Goal: Information Seeking & Learning: Check status

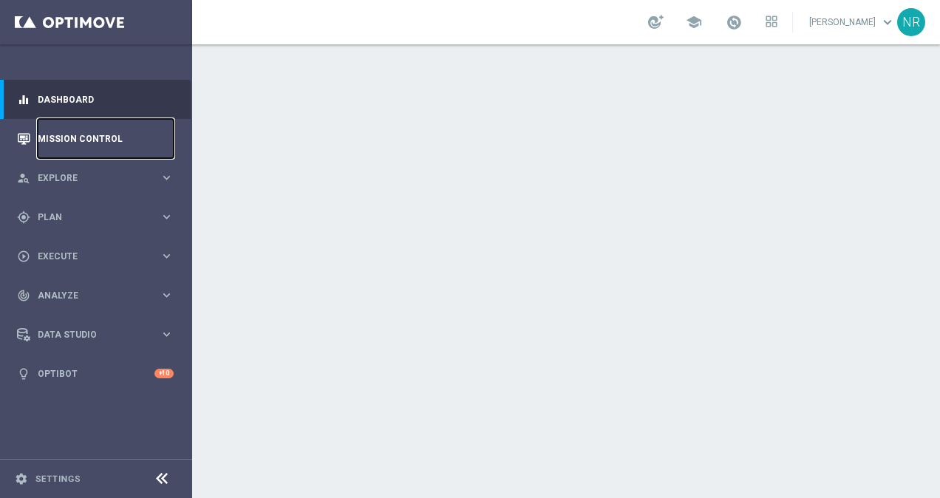
click at [97, 138] on link "Mission Control" at bounding box center [106, 138] width 136 height 39
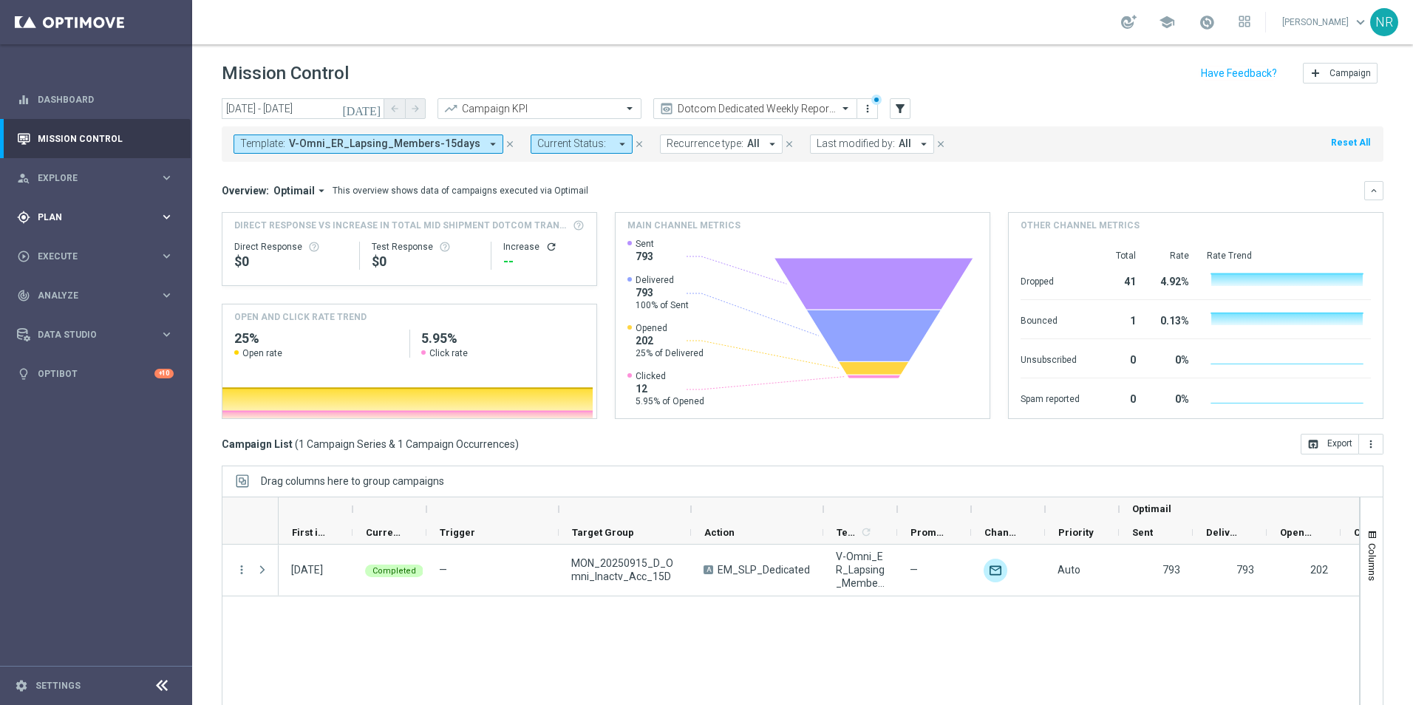
click at [114, 214] on span "Plan" at bounding box center [99, 217] width 122 height 9
click at [97, 241] on div "Target Groups" at bounding box center [114, 247] width 152 height 22
click at [87, 250] on link "Target Groups" at bounding box center [95, 248] width 115 height 12
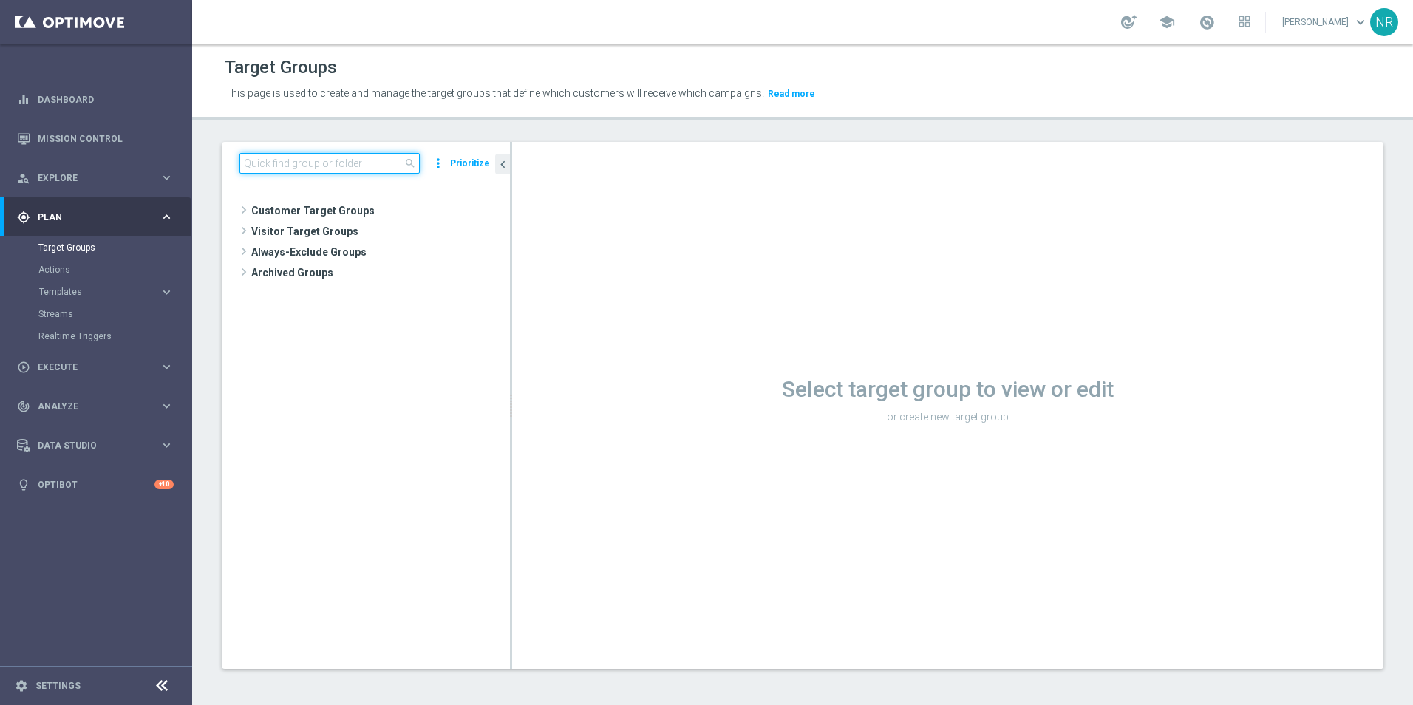
click at [320, 167] on input at bounding box center [329, 163] width 180 height 21
paste input "ST_DC_BuyItAgainTwoYears"
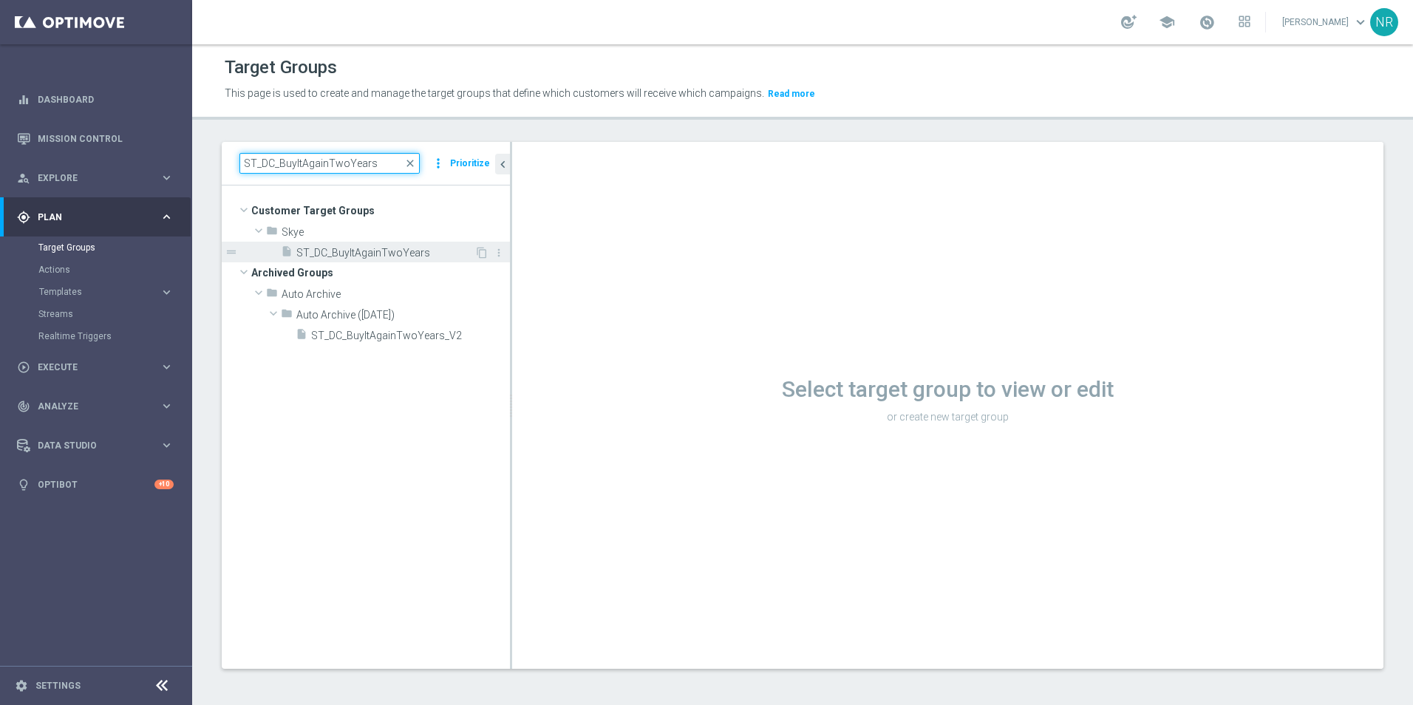
type input "ST_DC_BuyItAgainTwoYears"
click at [412, 260] on div "insert_drive_file ST_DC_BuyItAgainTwoYears" at bounding box center [378, 252] width 194 height 21
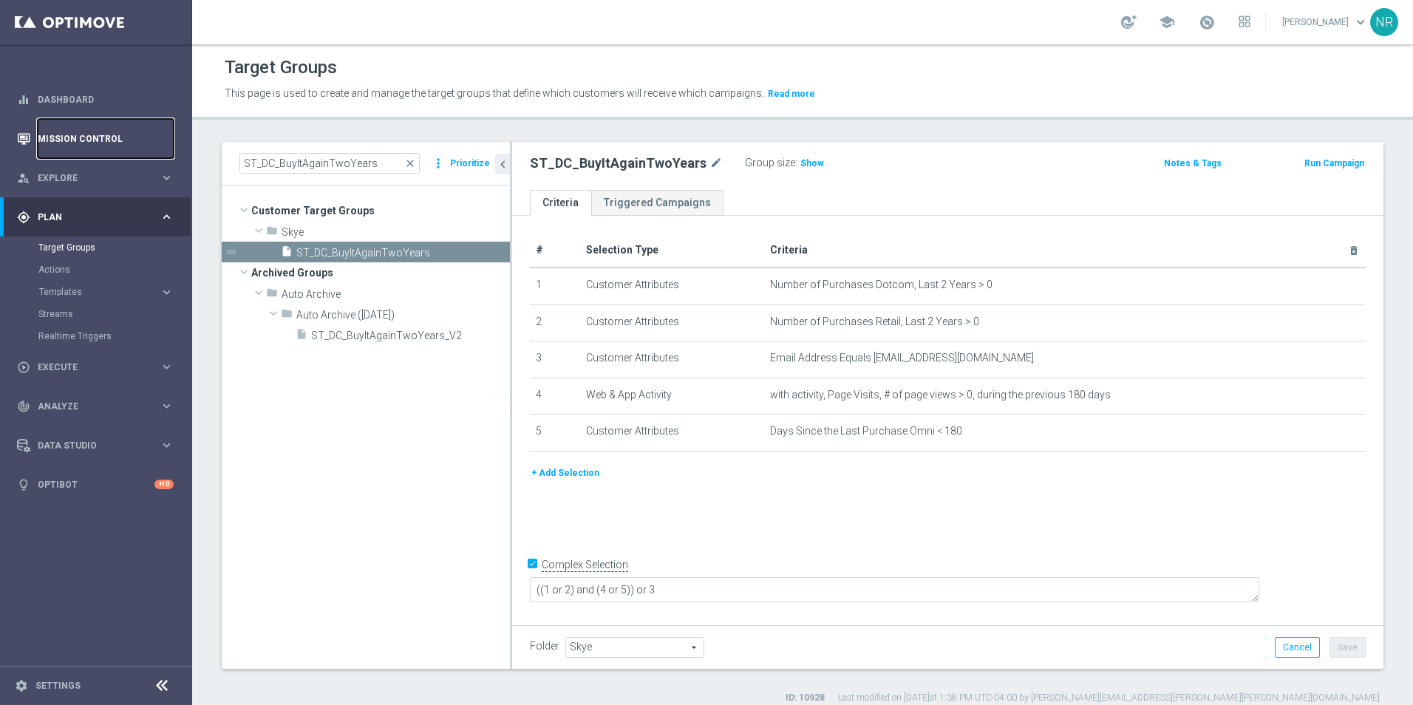
click at [98, 148] on link "Mission Control" at bounding box center [106, 138] width 136 height 39
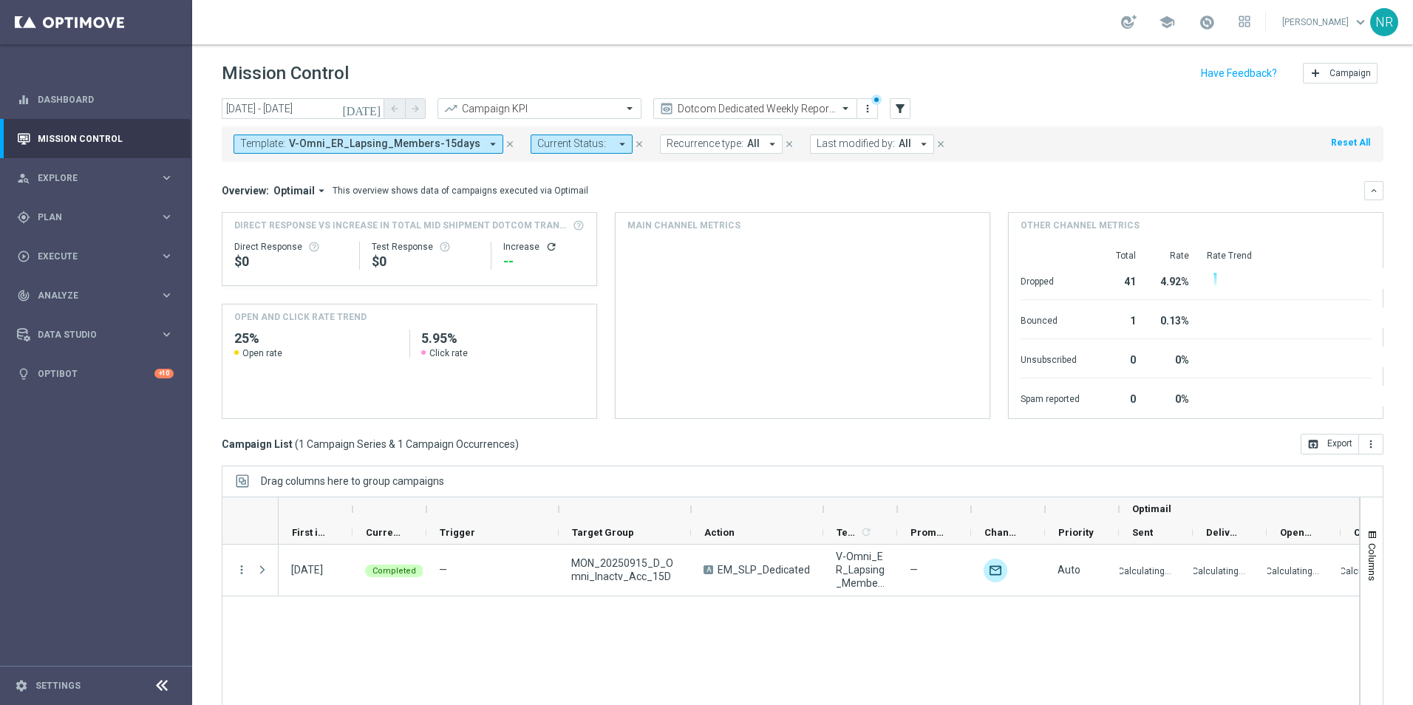
click at [505, 143] on icon "close" at bounding box center [510, 144] width 10 height 10
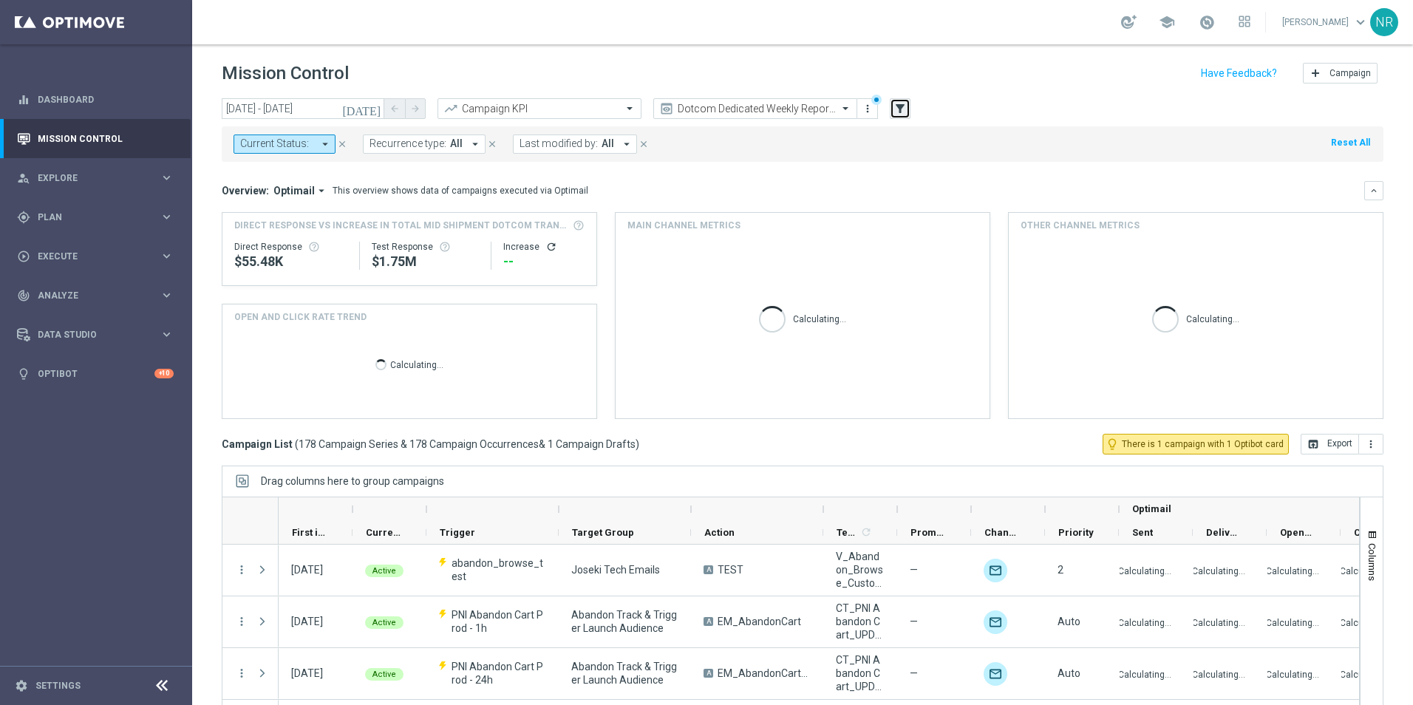
click at [898, 104] on icon "filter_alt" at bounding box center [899, 108] width 13 height 13
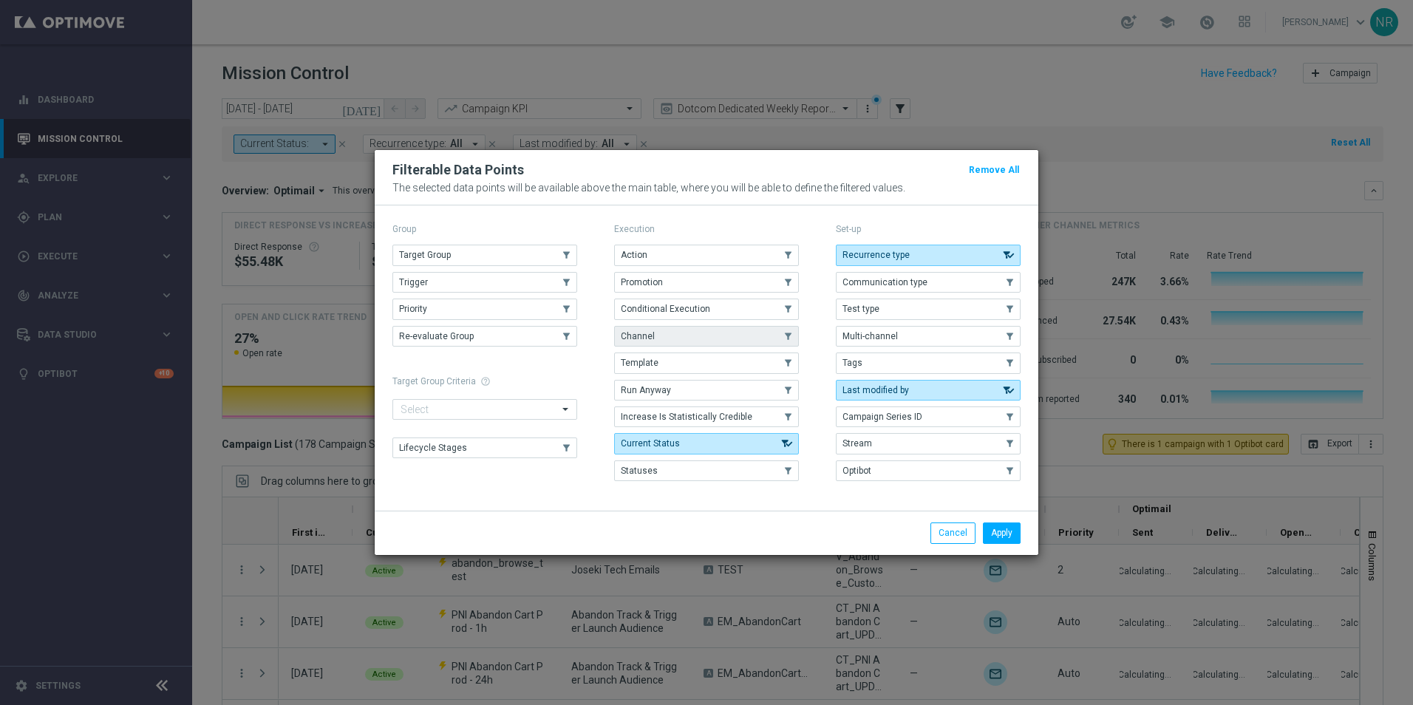
click at [676, 339] on button "Channel" at bounding box center [706, 336] width 185 height 21
click at [939, 497] on button "Apply" at bounding box center [1002, 532] width 38 height 21
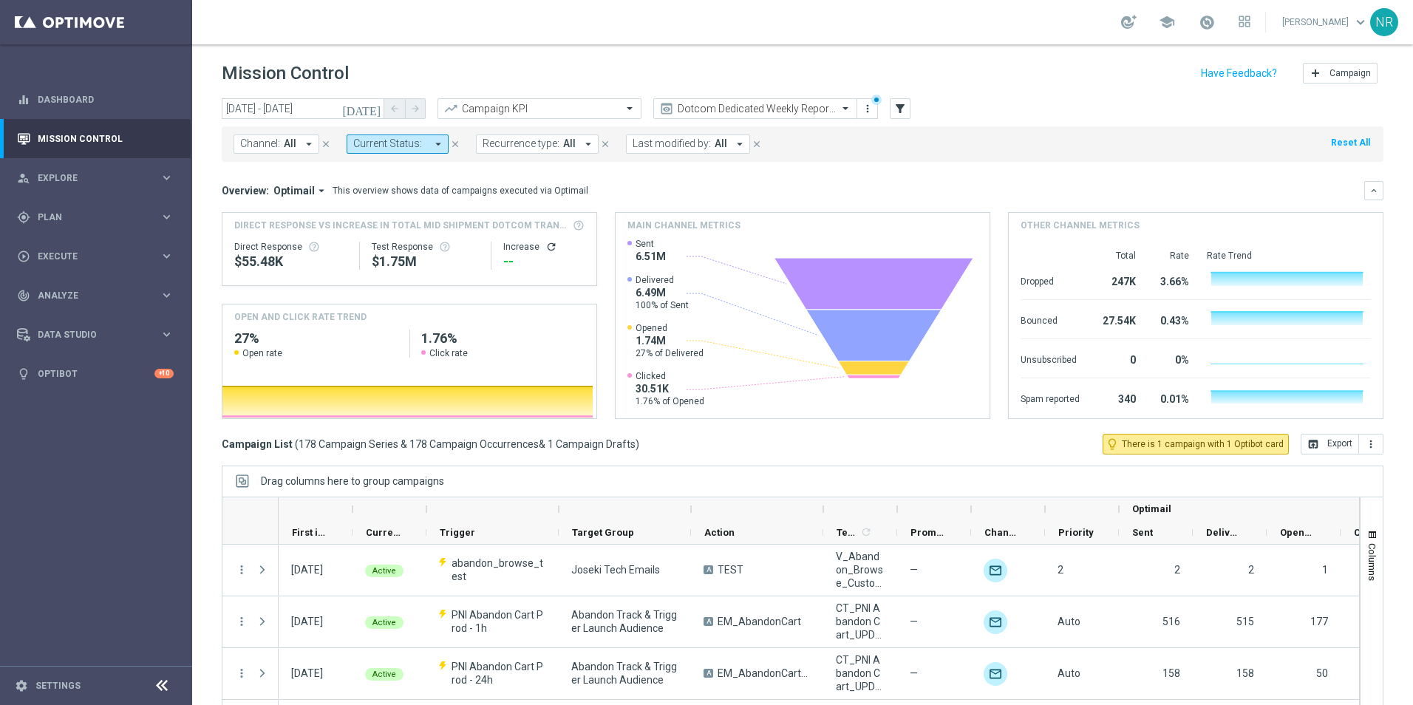
click at [287, 144] on span "All" at bounding box center [290, 143] width 13 height 13
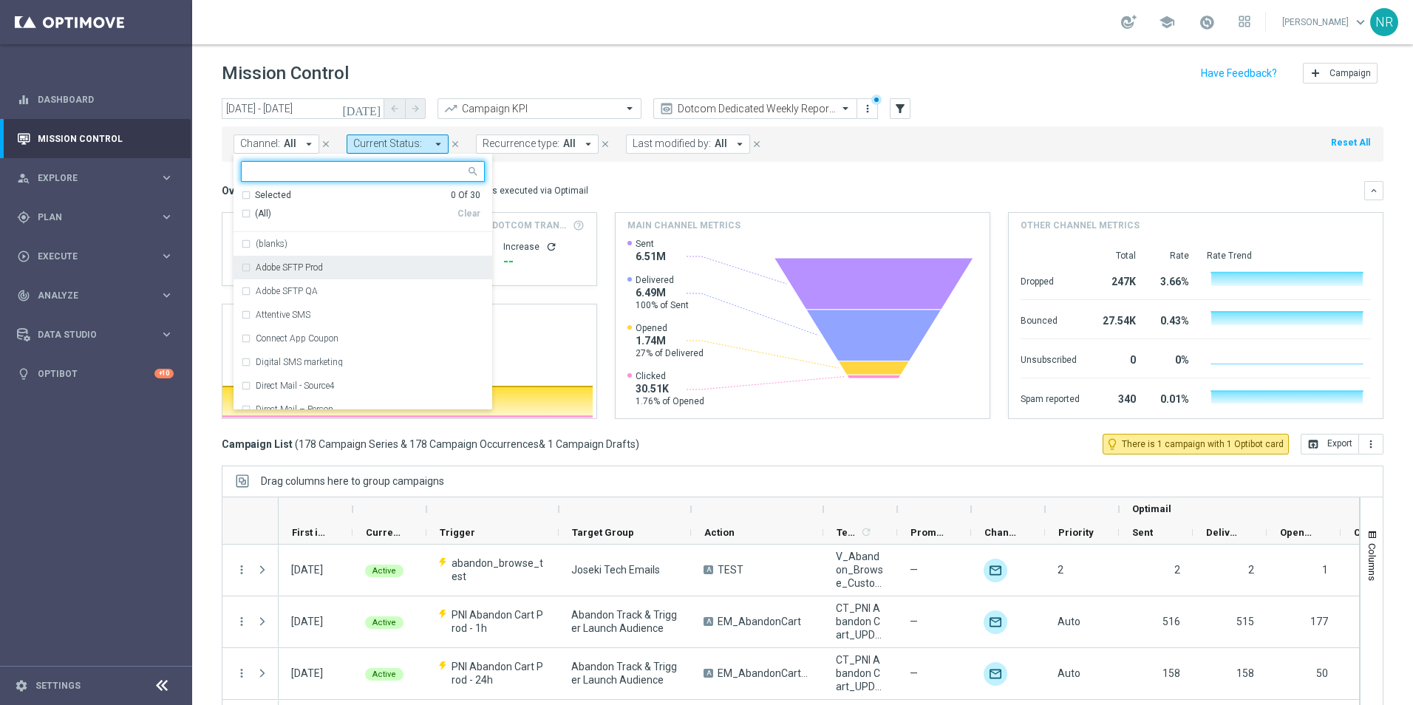
click at [326, 270] on div "Adobe SFTP Prod" at bounding box center [370, 267] width 229 height 9
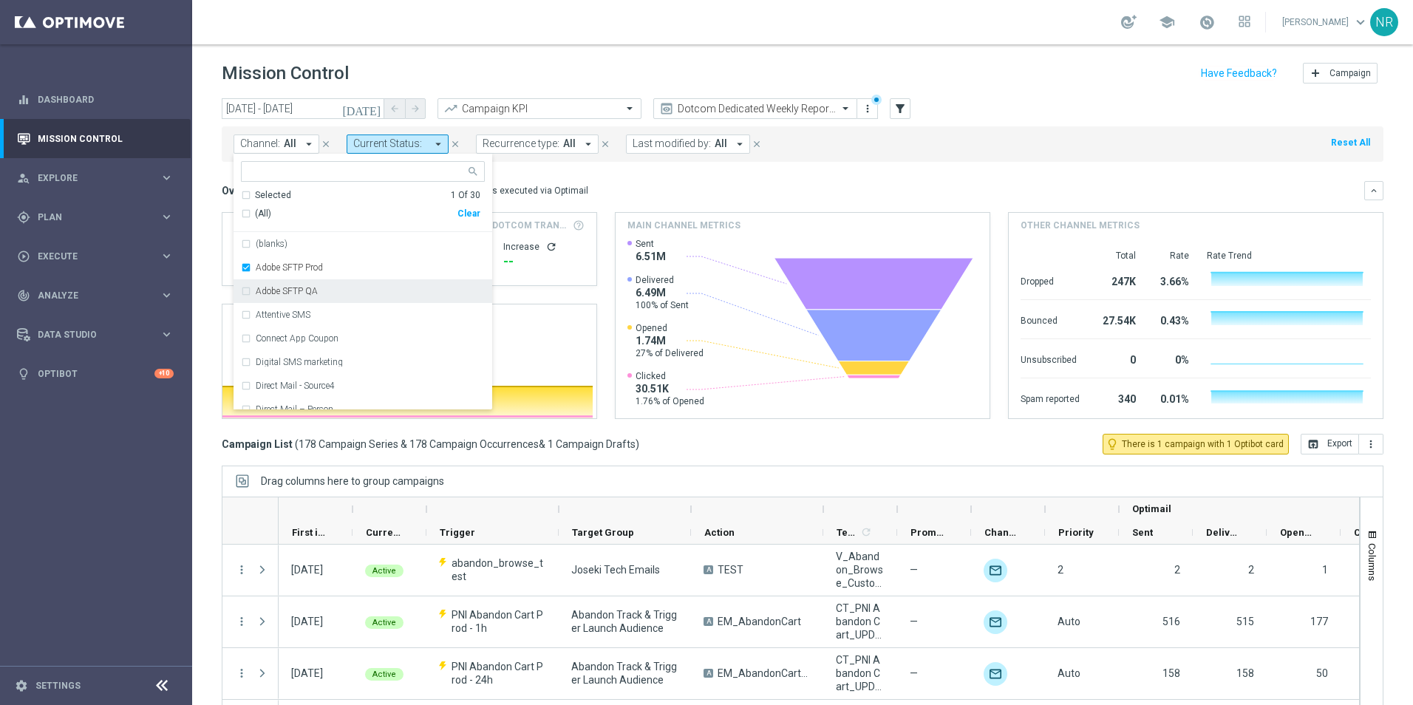
click at [678, 181] on div "Overview: Optimail arrow_drop_down This overview shows data of campaigns execut…" at bounding box center [802, 190] width 1161 height 19
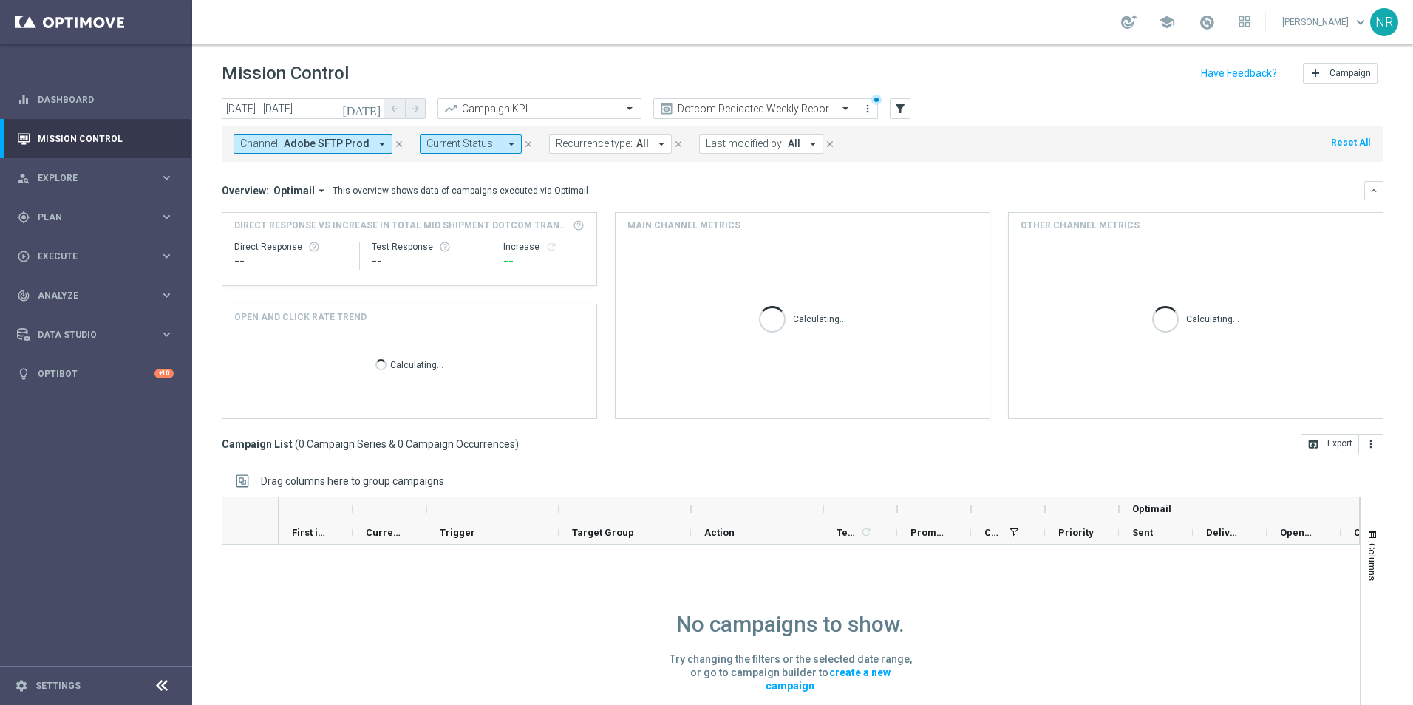
click at [369, 114] on icon "[DATE]" at bounding box center [362, 108] width 40 height 13
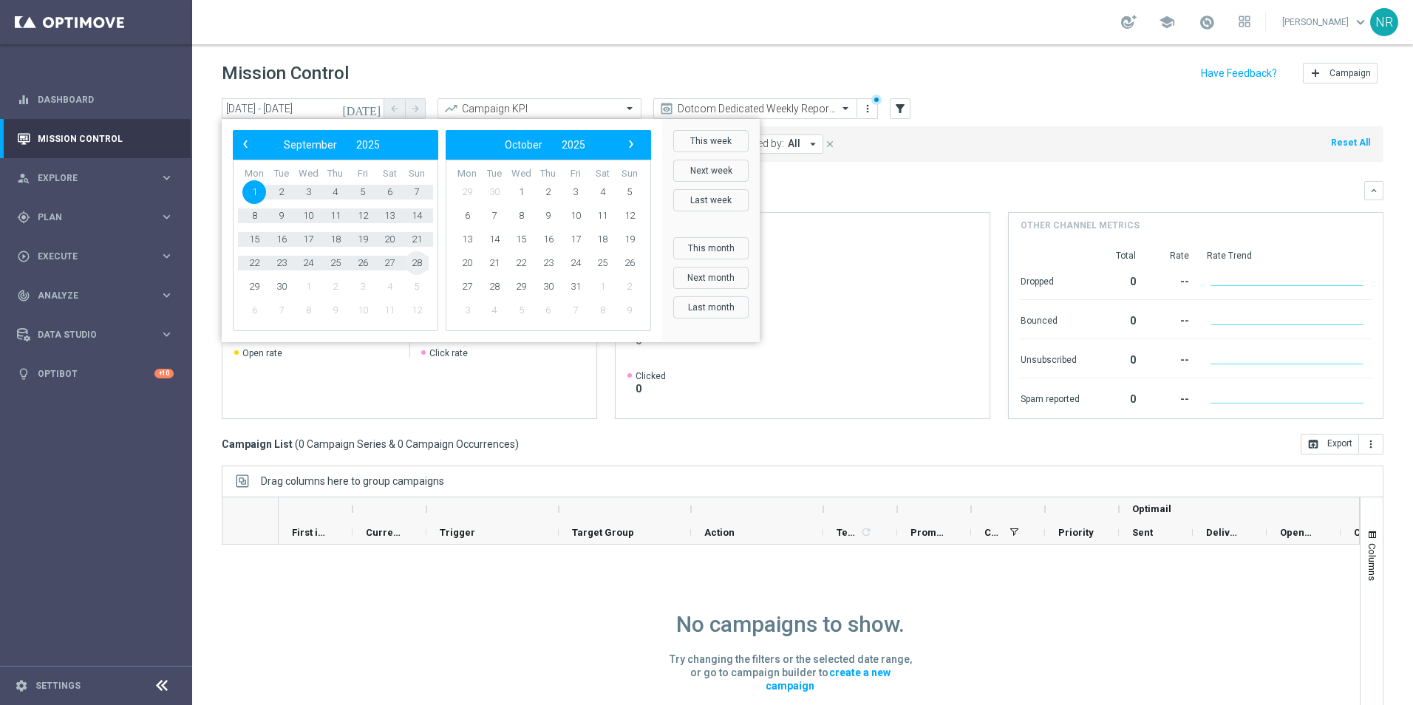
click at [418, 265] on span "28" at bounding box center [417, 263] width 24 height 24
type input "[DATE] - [DATE]"
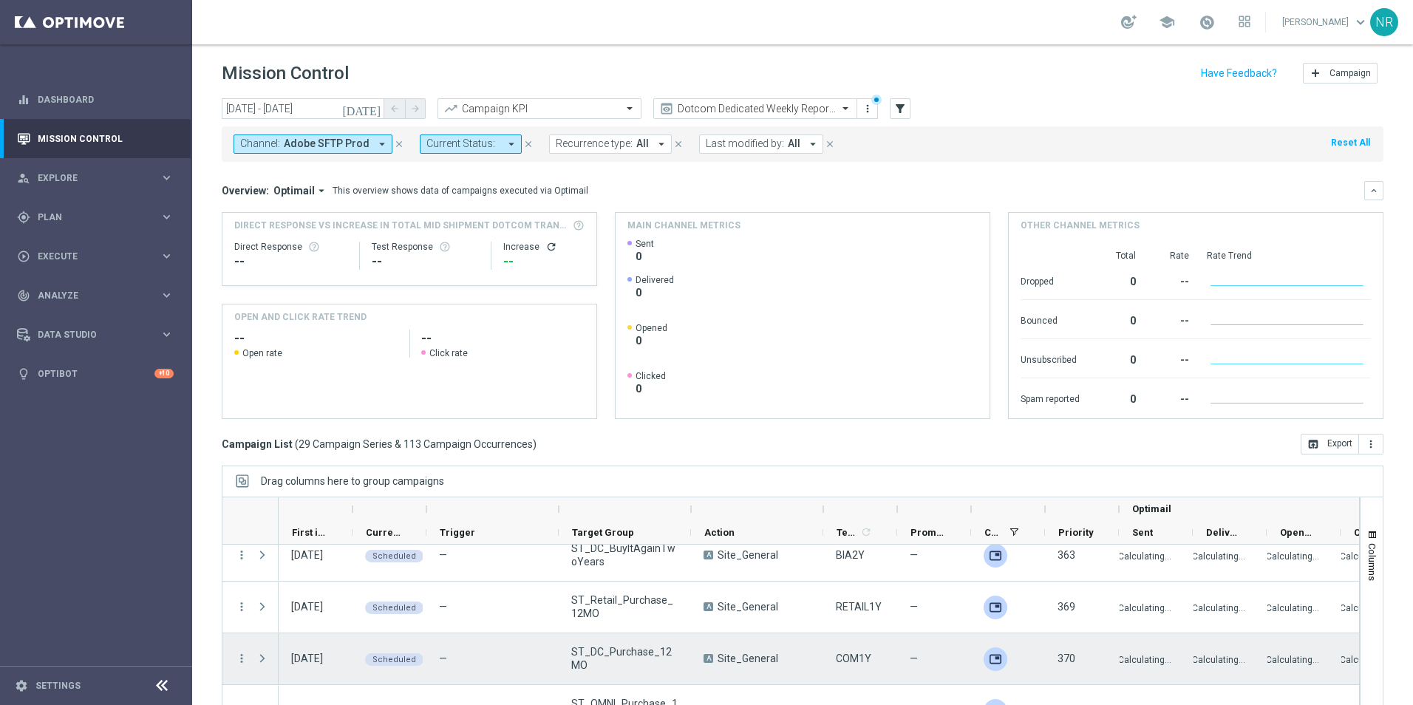
scroll to position [148, 0]
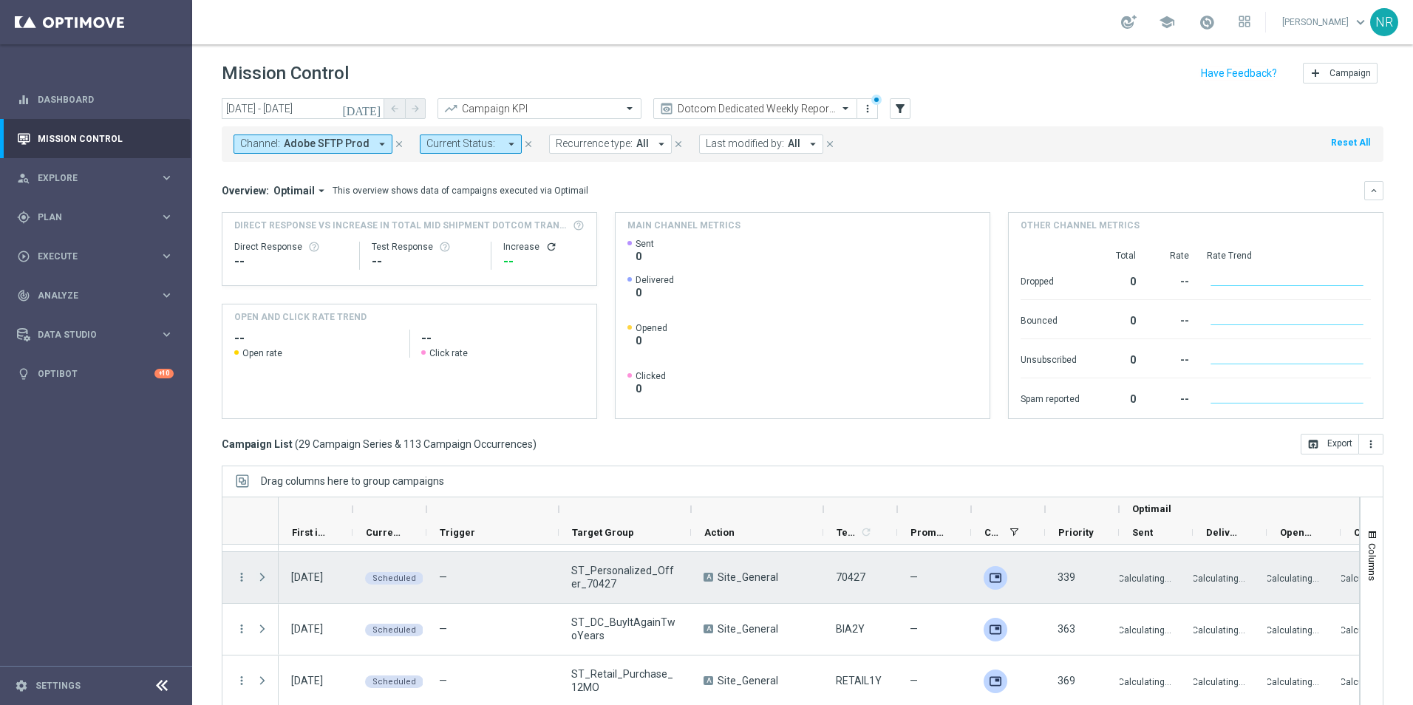
click at [261, 497] on span "Press SPACE to select this row." at bounding box center [262, 577] width 13 height 12
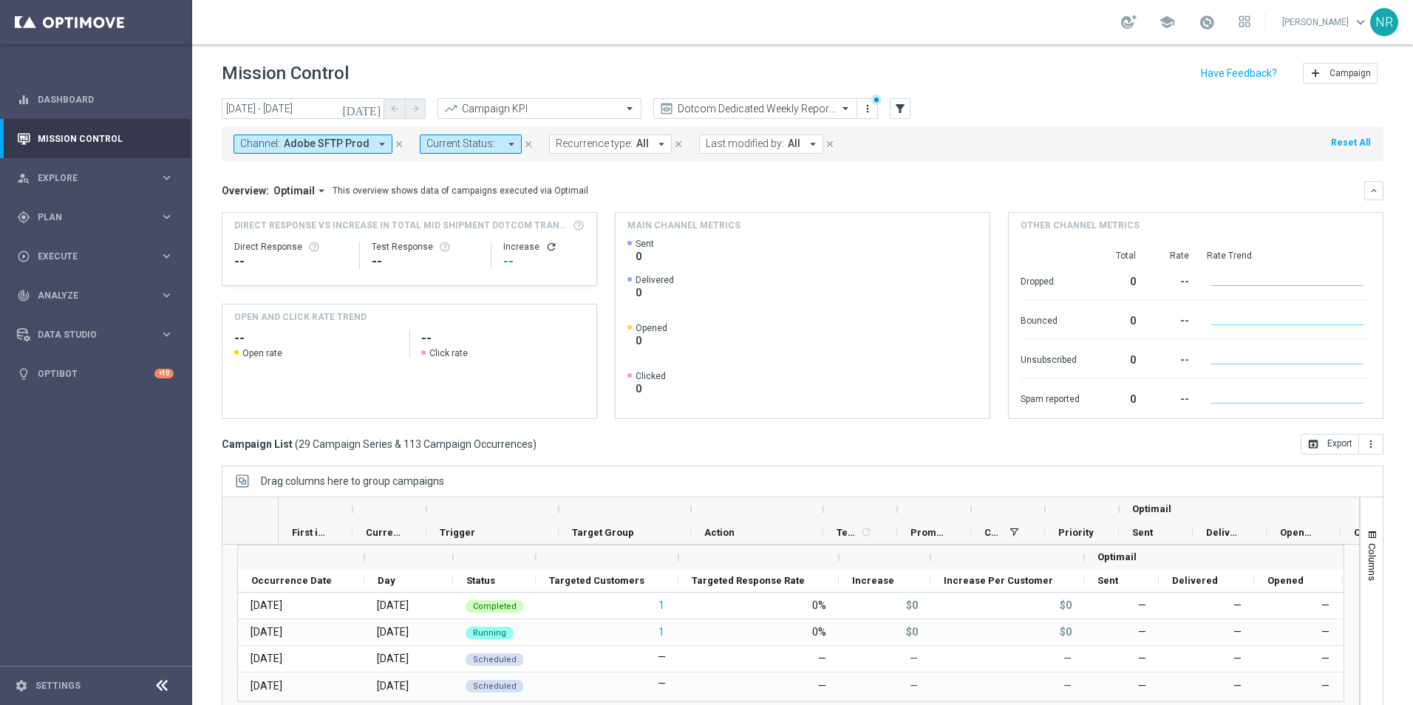
scroll to position [74, 0]
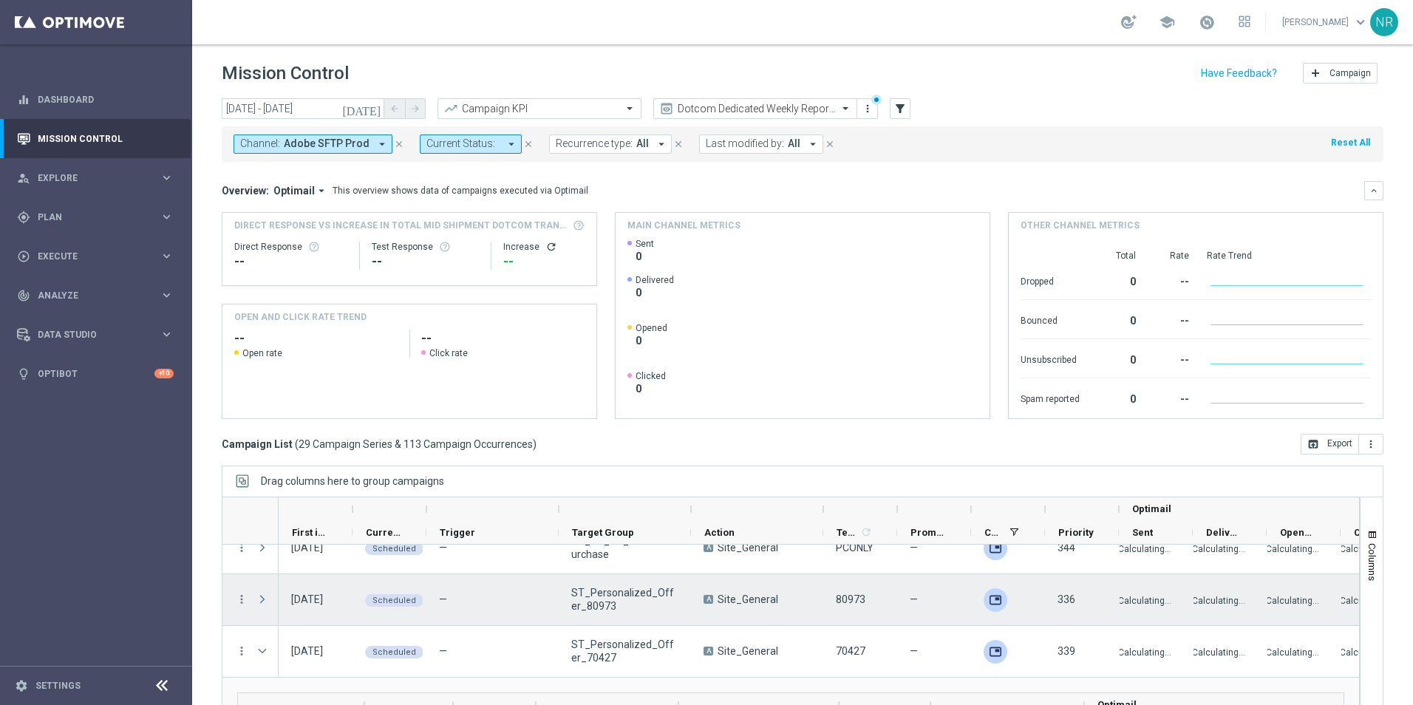
click at [266, 497] on span "Press SPACE to select this row." at bounding box center [262, 599] width 13 height 12
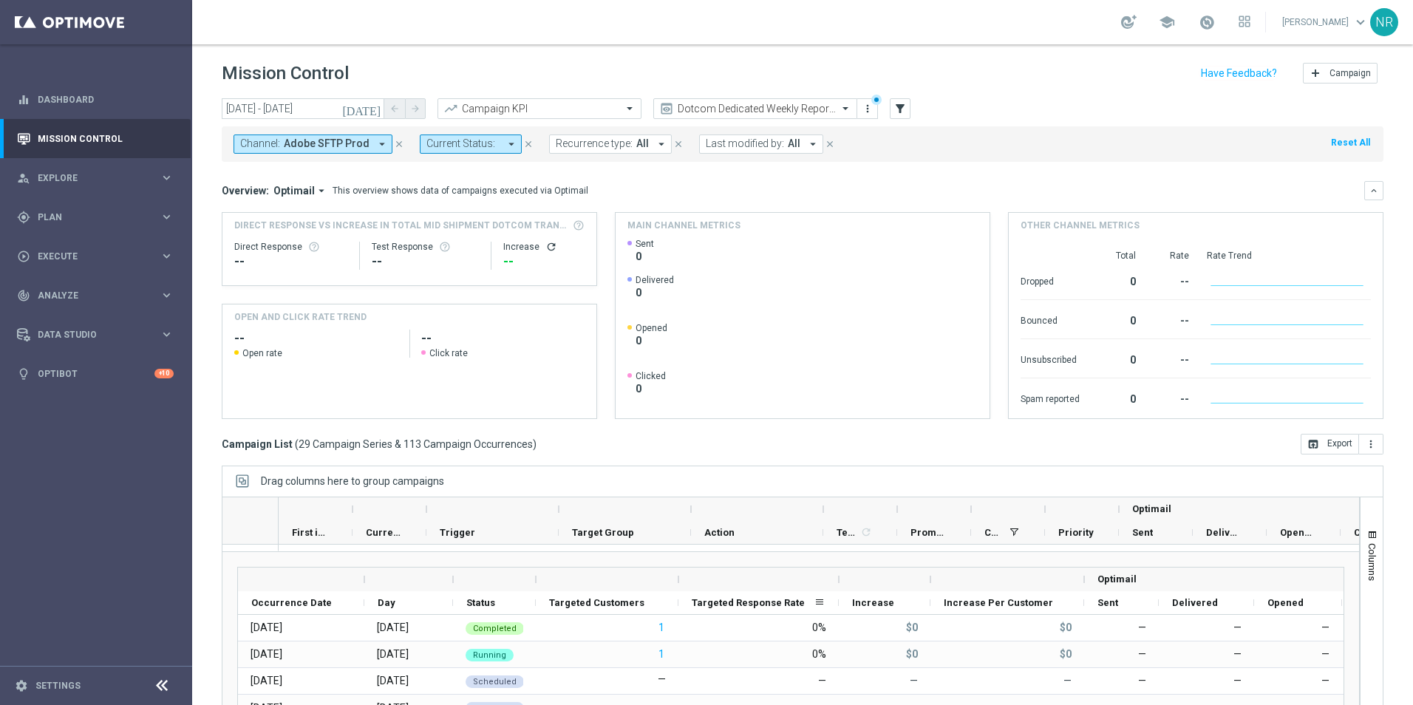
scroll to position [0, 0]
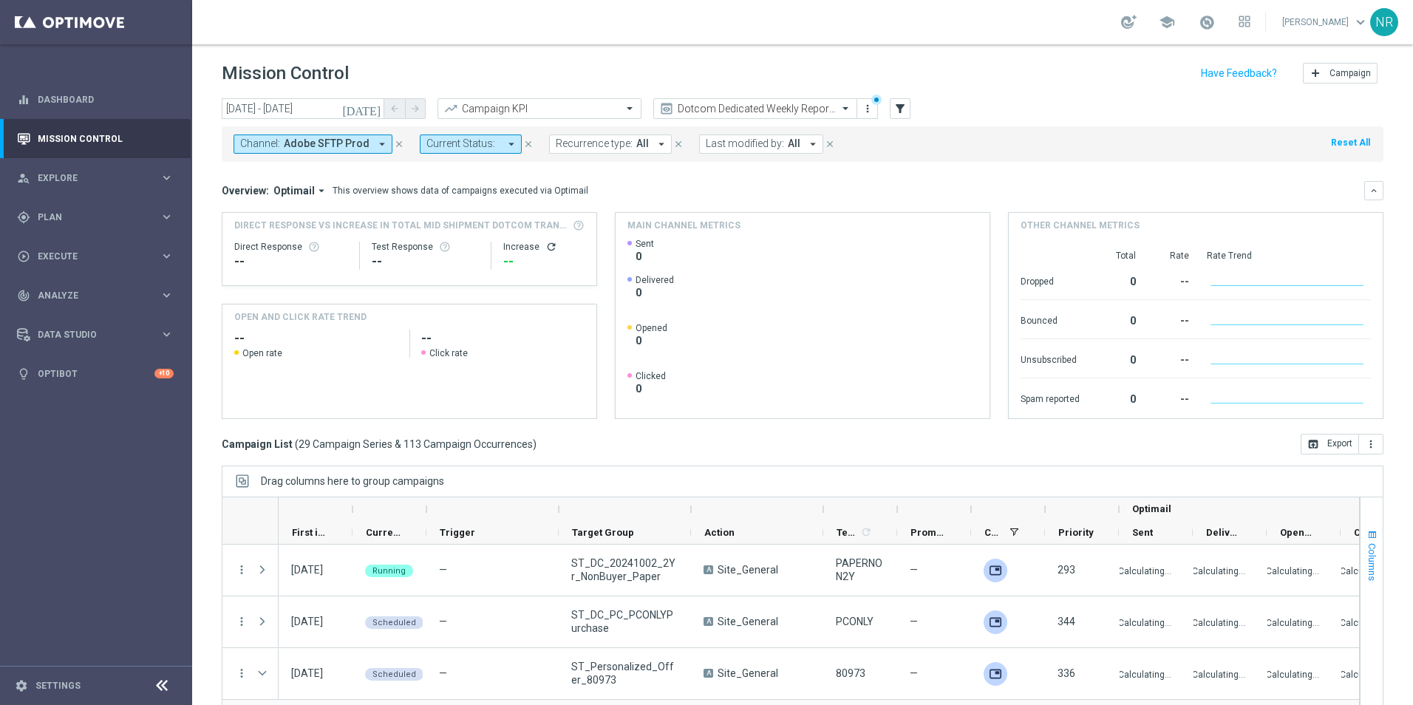
click at [939, 497] on span "Columns" at bounding box center [1372, 562] width 12 height 38
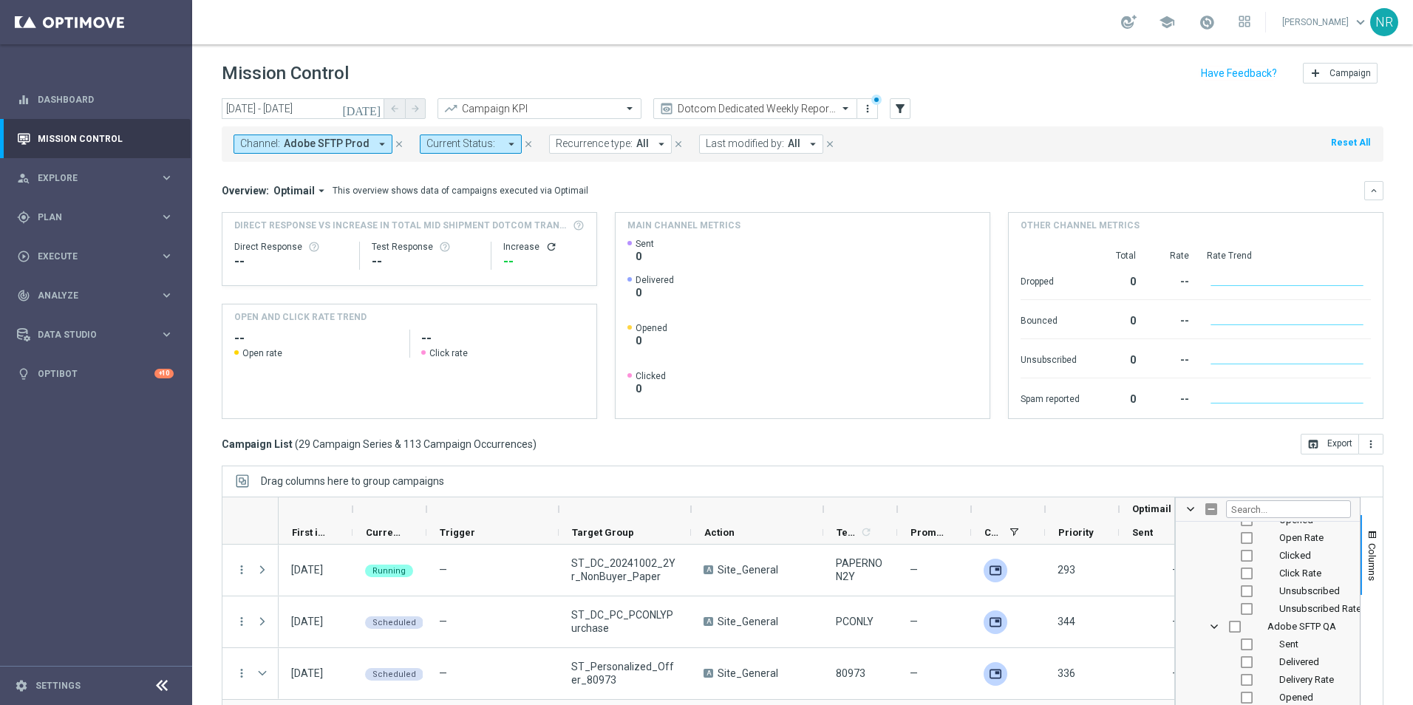
scroll to position [739, 0]
click at [939, 446] on div "Campaign List ( 29 Campaign Series & 113 Campaign Occurrences ) open_in_browser…" at bounding box center [802, 444] width 1161 height 21
click at [939, 497] on span "Sent" at bounding box center [1288, 540] width 19 height 11
checkbox input "false"
checkbox input "true"
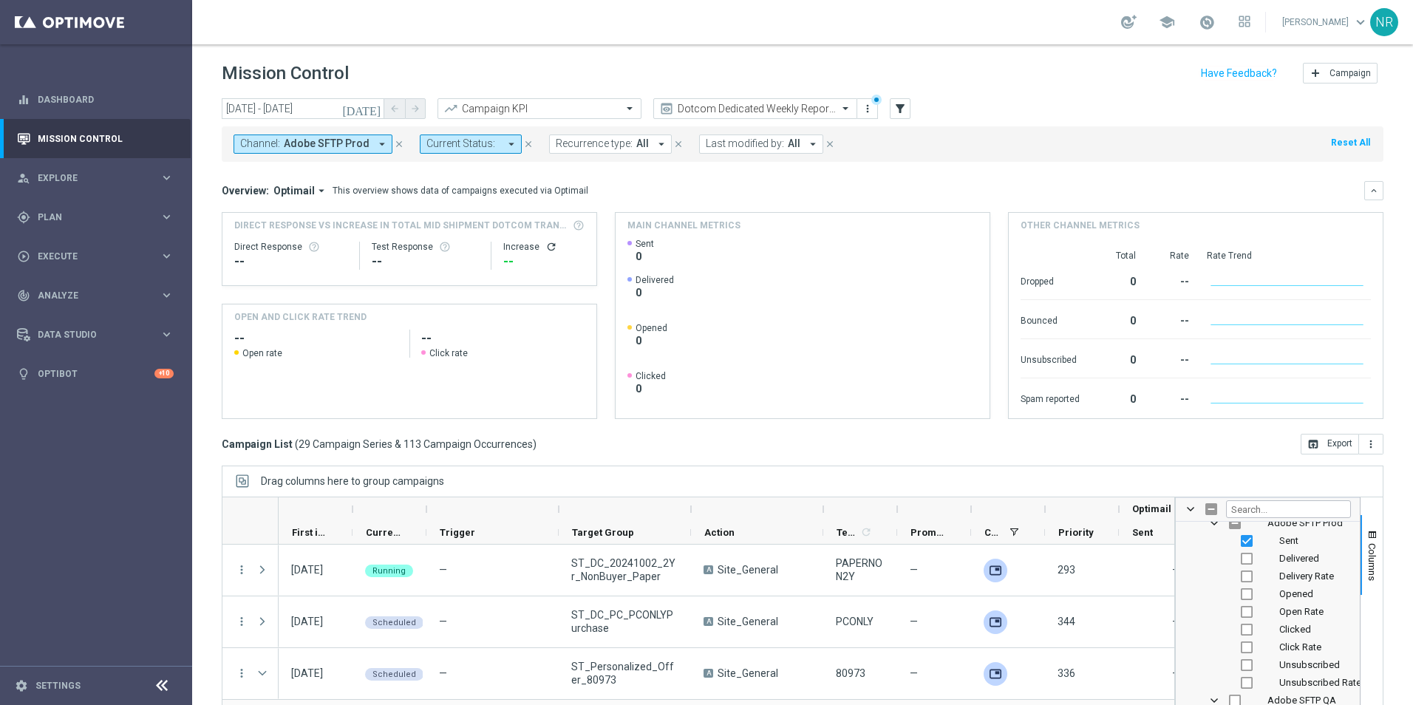
click at [939, 497] on span "Delivered" at bounding box center [1299, 558] width 40 height 11
checkbox input "true"
click at [939, 497] on div "Delivery Rate" at bounding box center [1278, 576] width 146 height 18
click at [939, 458] on div "today 01 Sep 2025 - 28 Sep 2025 arrow_back arrow_forward Campaign KPI trending_…" at bounding box center [802, 394] width 1220 height 593
click at [939, 497] on span "Sent" at bounding box center [1288, 540] width 19 height 11
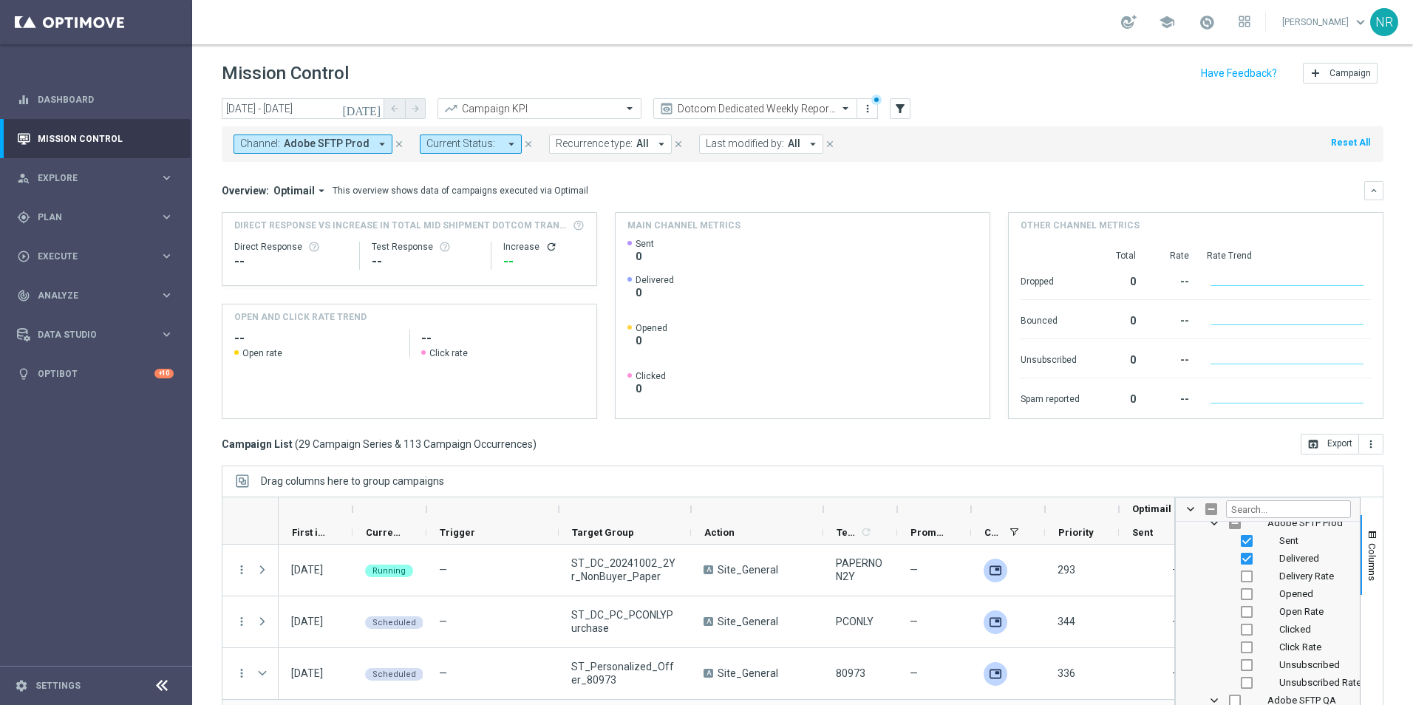
checkbox input "false"
click at [939, 497] on span "Delivered" at bounding box center [1299, 558] width 40 height 11
checkbox input "false"
click at [939, 497] on span "button" at bounding box center [1372, 535] width 12 height 12
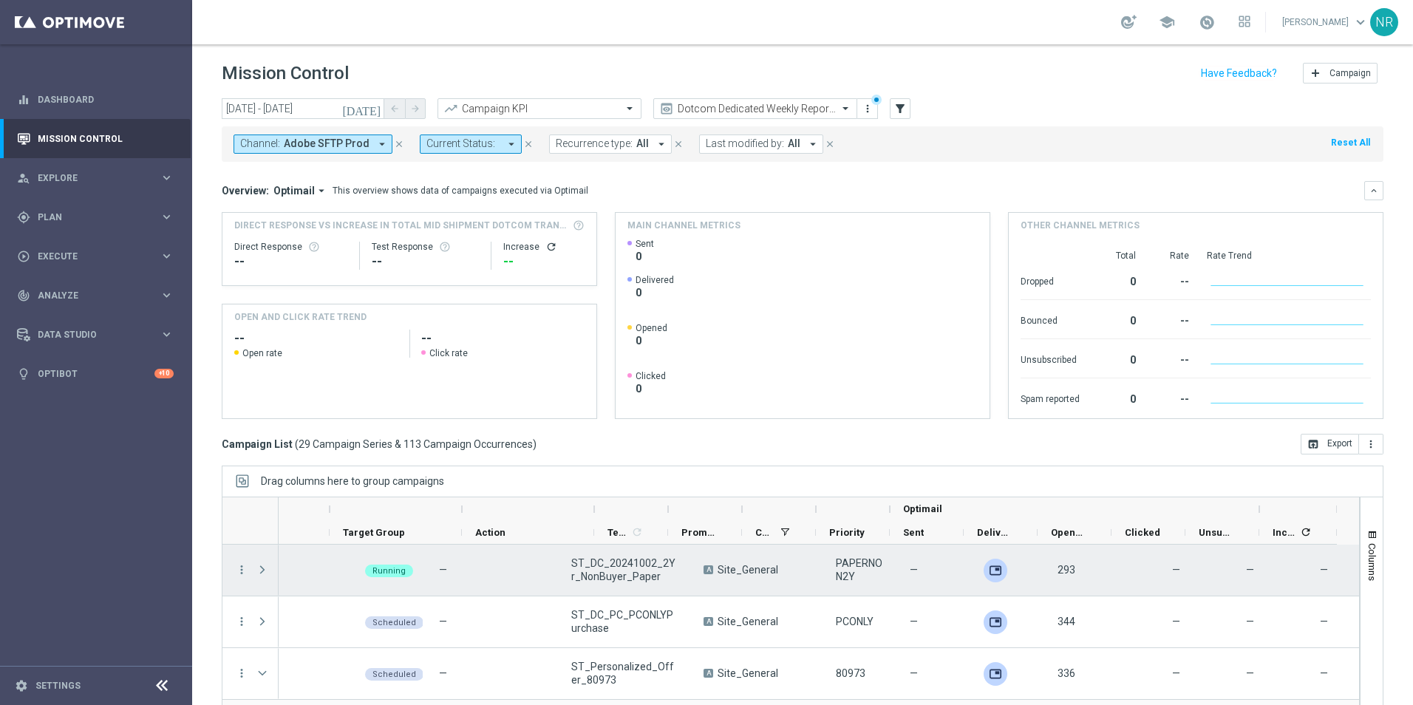
scroll to position [0, 228]
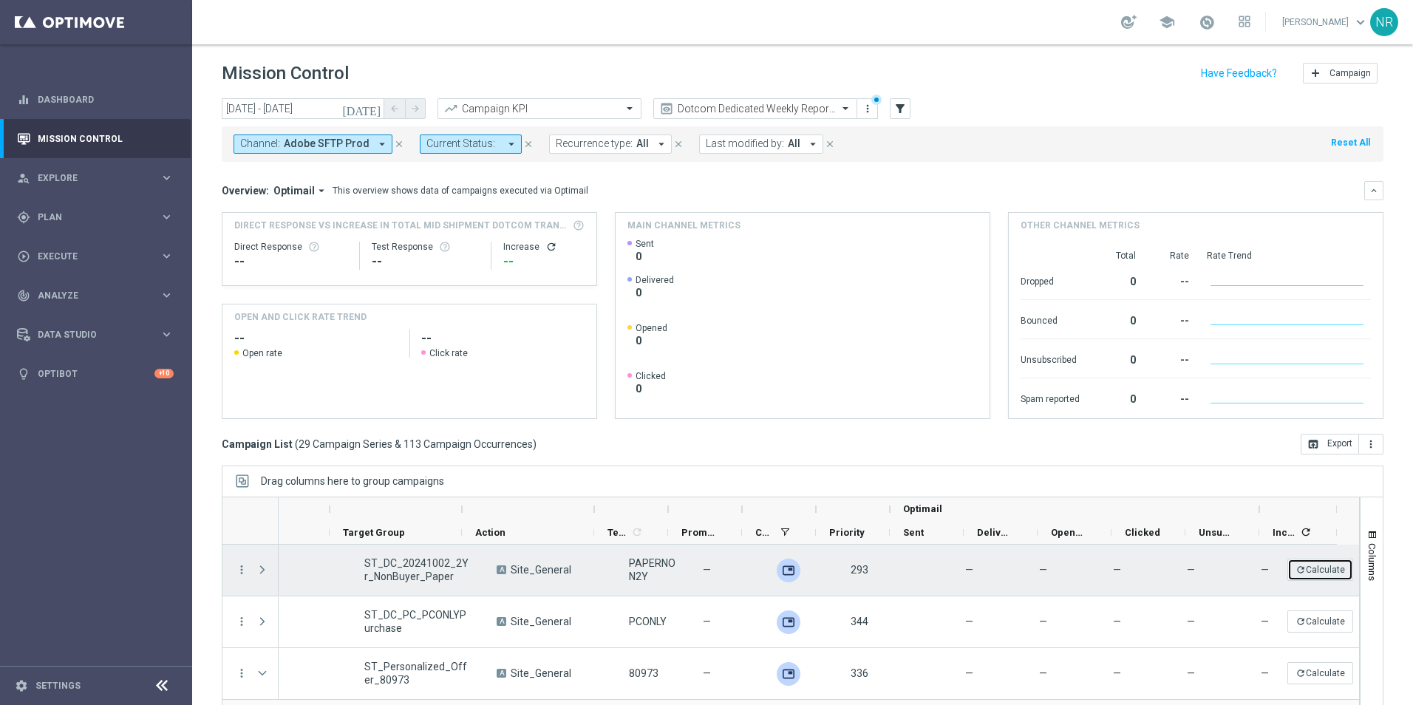
click at [939, 497] on button "refresh Calculate" at bounding box center [1320, 570] width 66 height 22
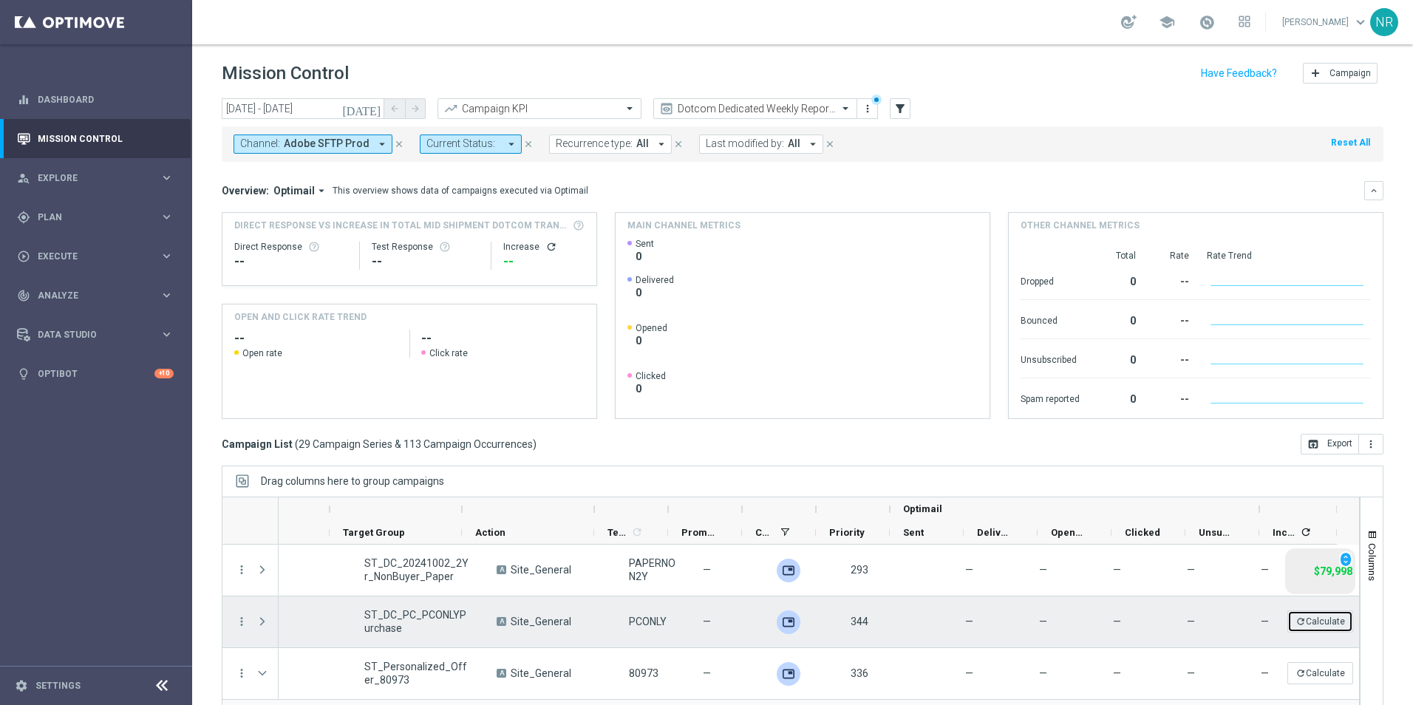
click at [939, 497] on button "refresh Calculate" at bounding box center [1320, 621] width 66 height 22
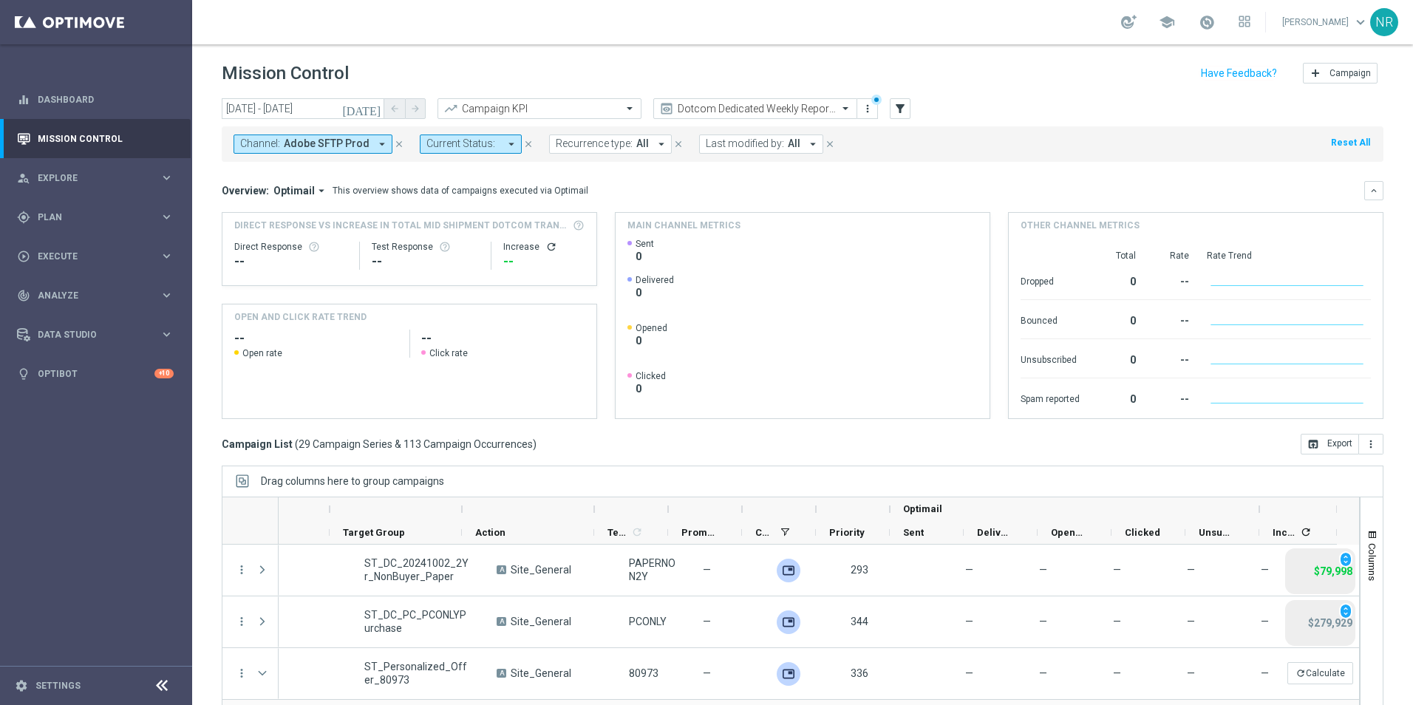
click at [939, 461] on div "today 01 Sep 2025 - 28 Sep 2025 arrow_back arrow_forward Campaign KPI trending_…" at bounding box center [802, 394] width 1220 height 593
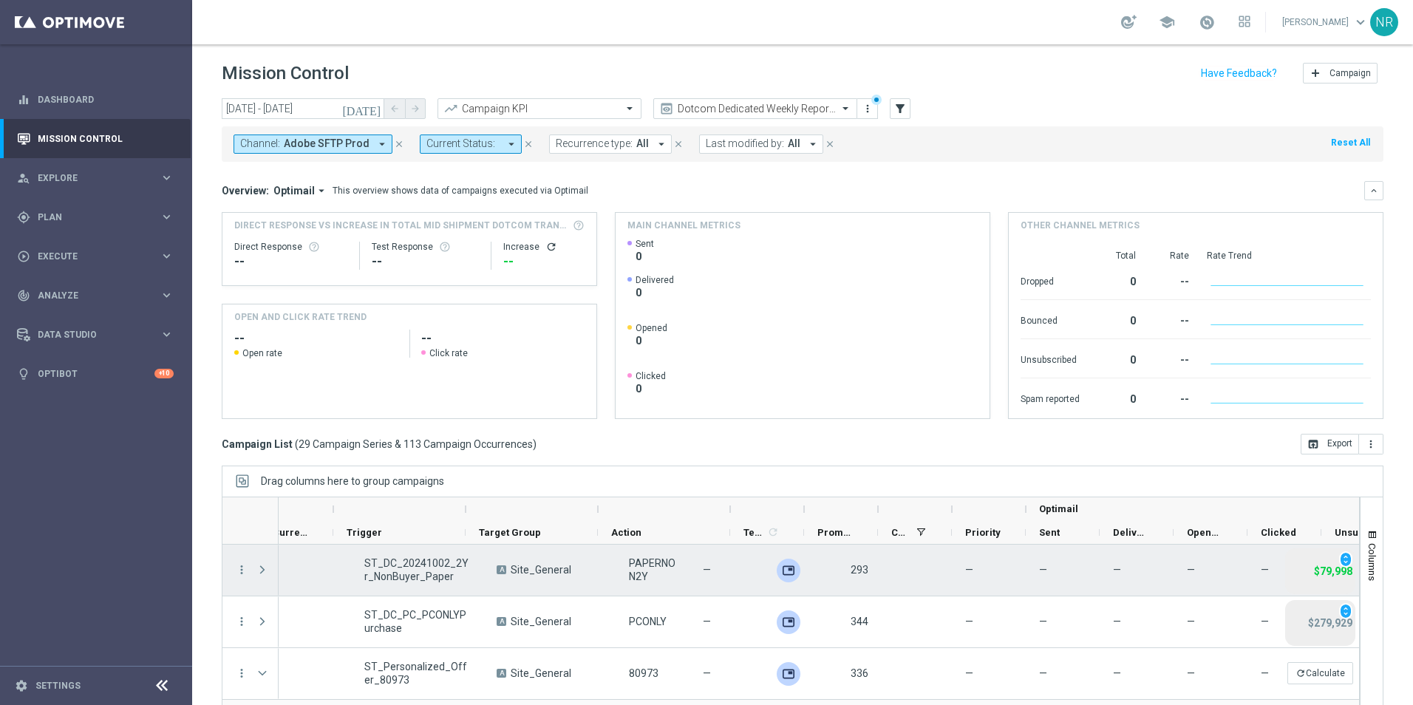
scroll to position [0, 0]
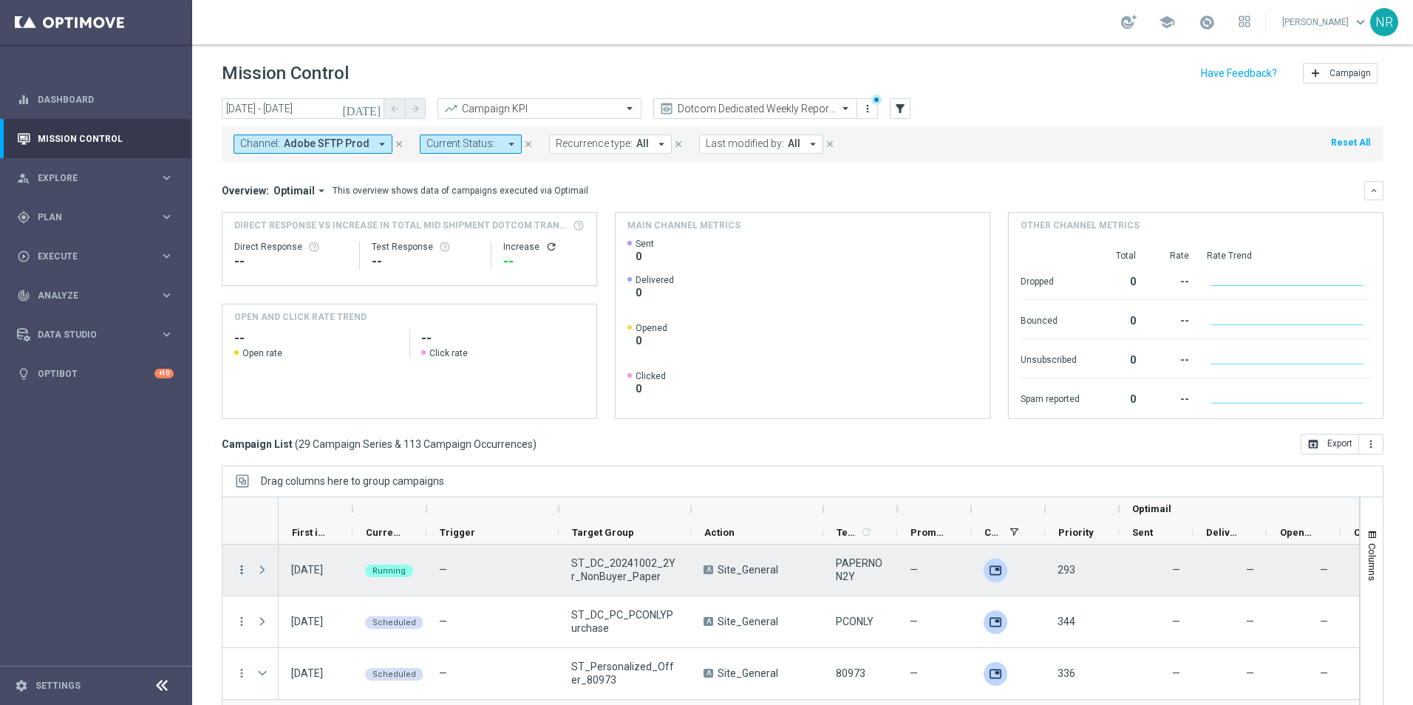
click at [243, 497] on icon "more_vert" at bounding box center [241, 569] width 13 height 13
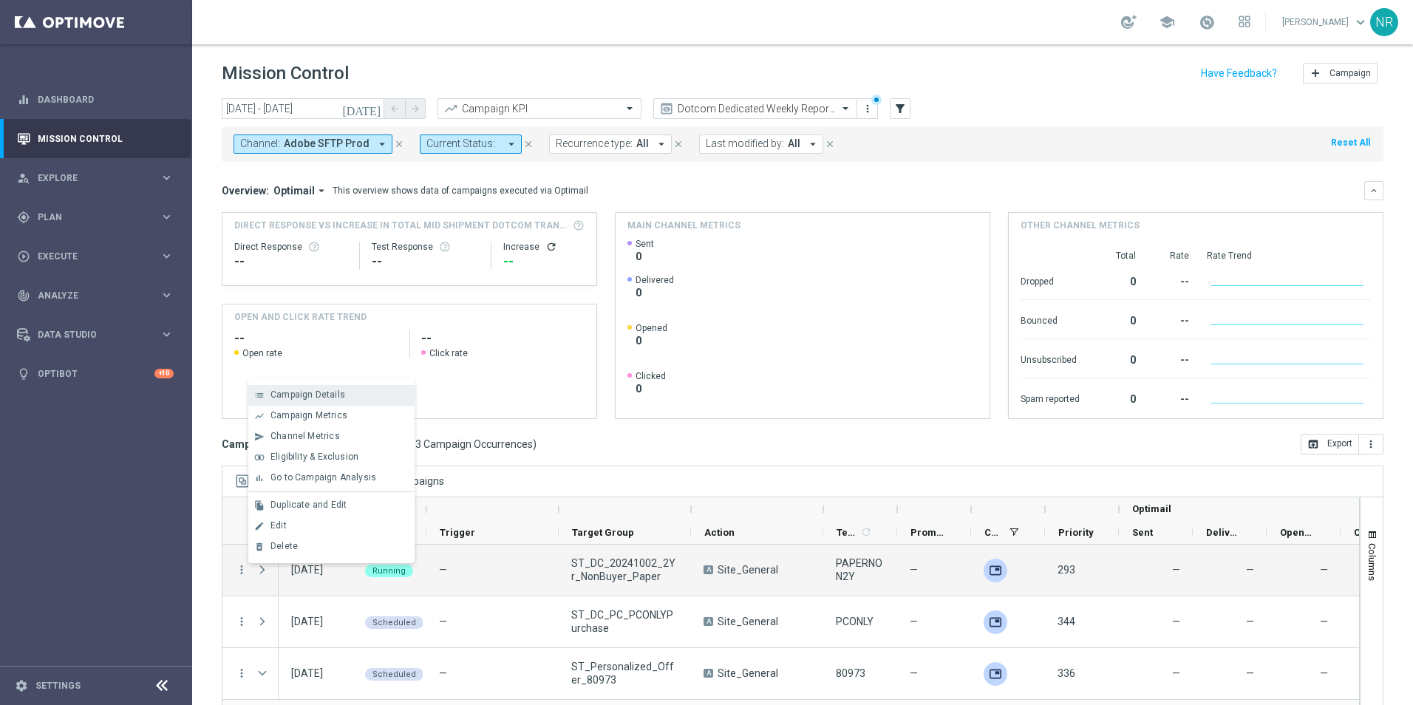
click at [299, 402] on div "list Campaign Details" at bounding box center [331, 395] width 166 height 21
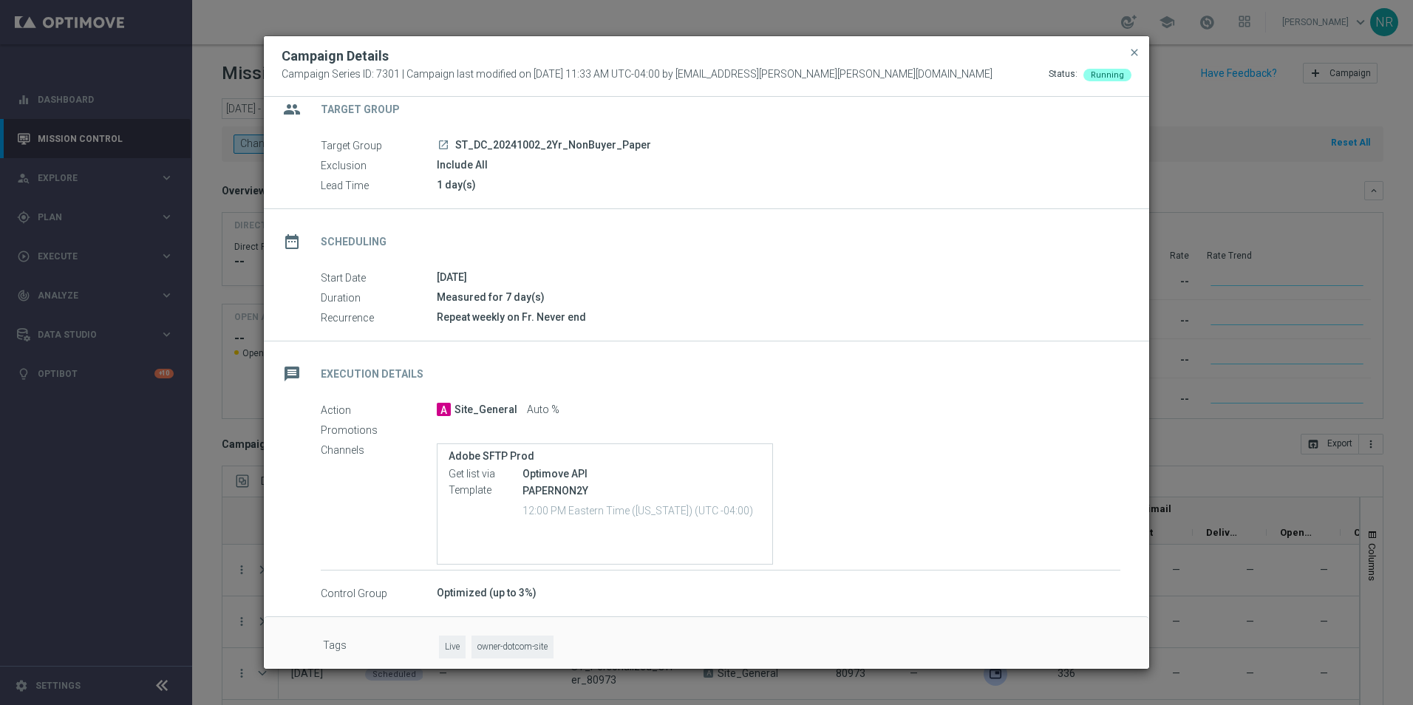
scroll to position [31, 0]
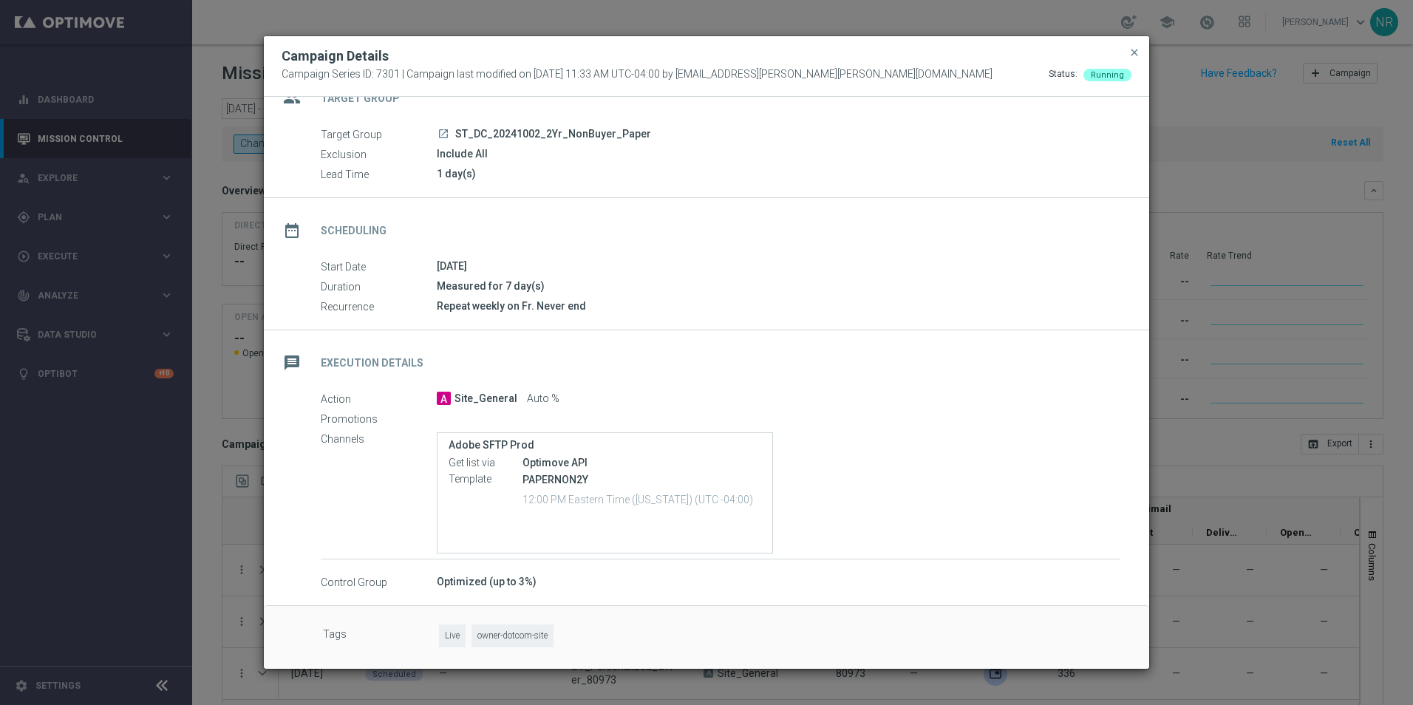
click at [939, 57] on div "Campaign Details" at bounding box center [706, 56] width 872 height 18
click at [939, 56] on button "close" at bounding box center [1134, 53] width 15 height 18
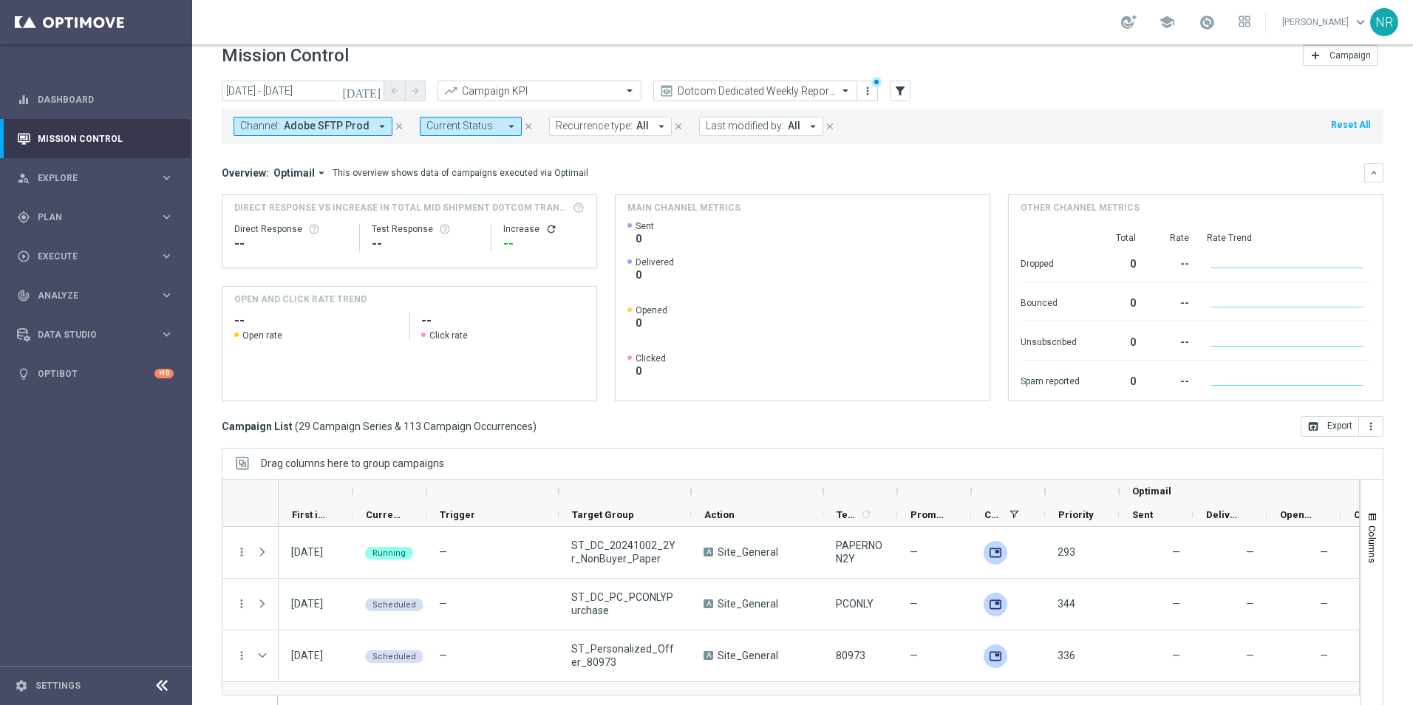
scroll to position [34, 0]
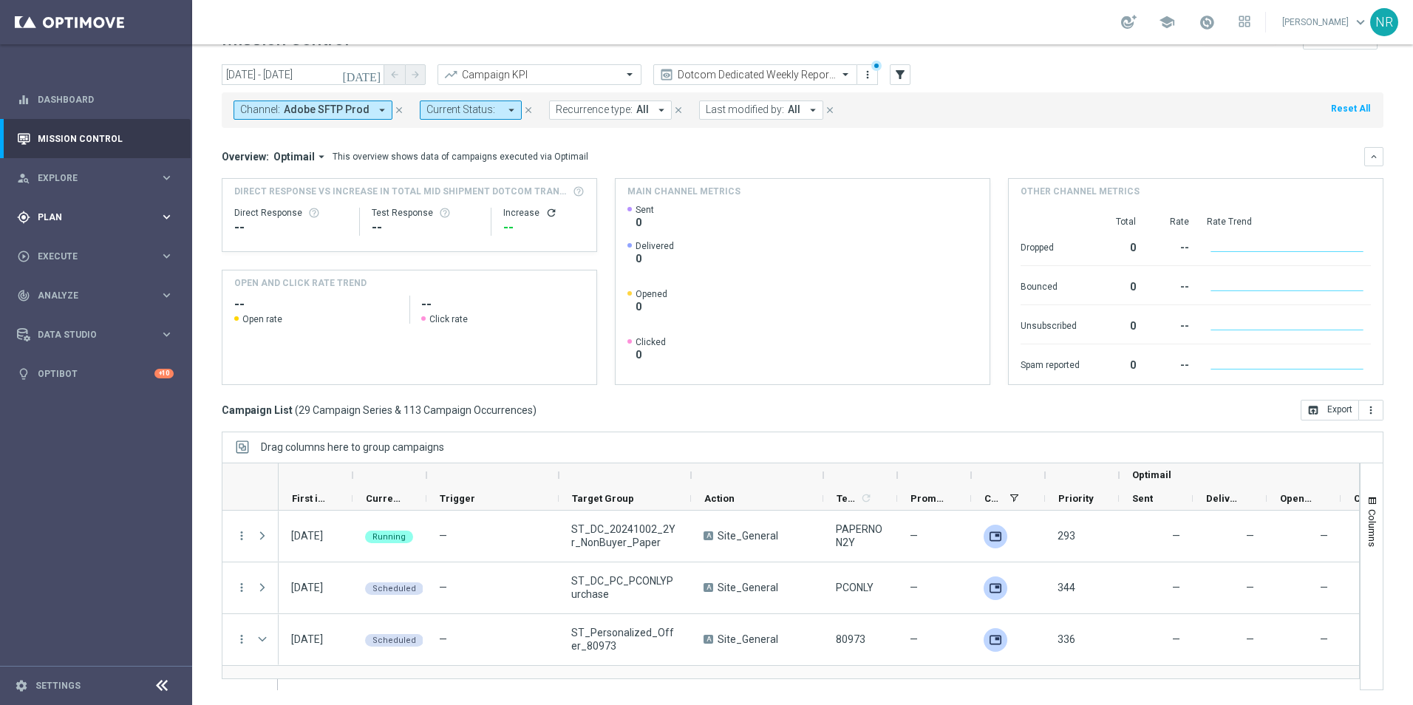
click at [77, 218] on span "Plan" at bounding box center [99, 217] width 122 height 9
click at [73, 249] on link "Target Groups" at bounding box center [95, 248] width 115 height 12
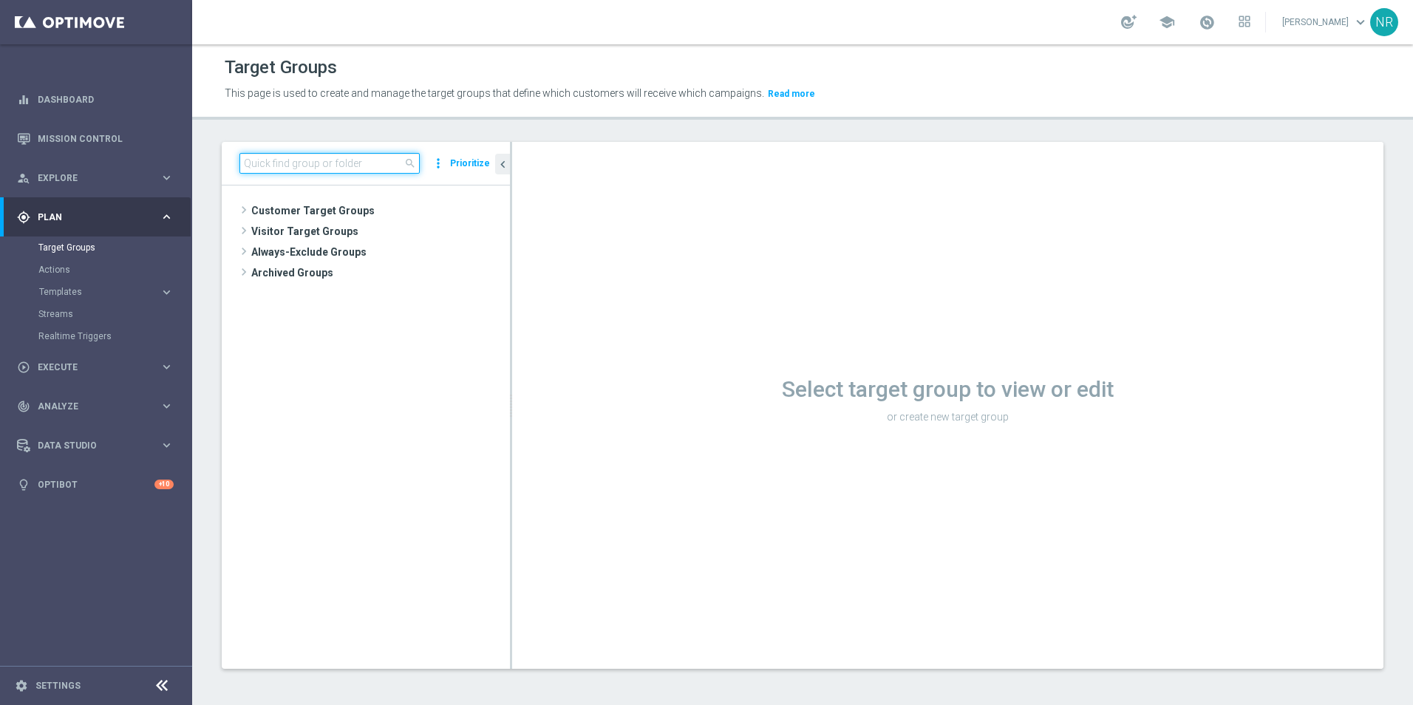
click at [311, 162] on input at bounding box center [329, 163] width 180 height 21
type input "nonbuyer"
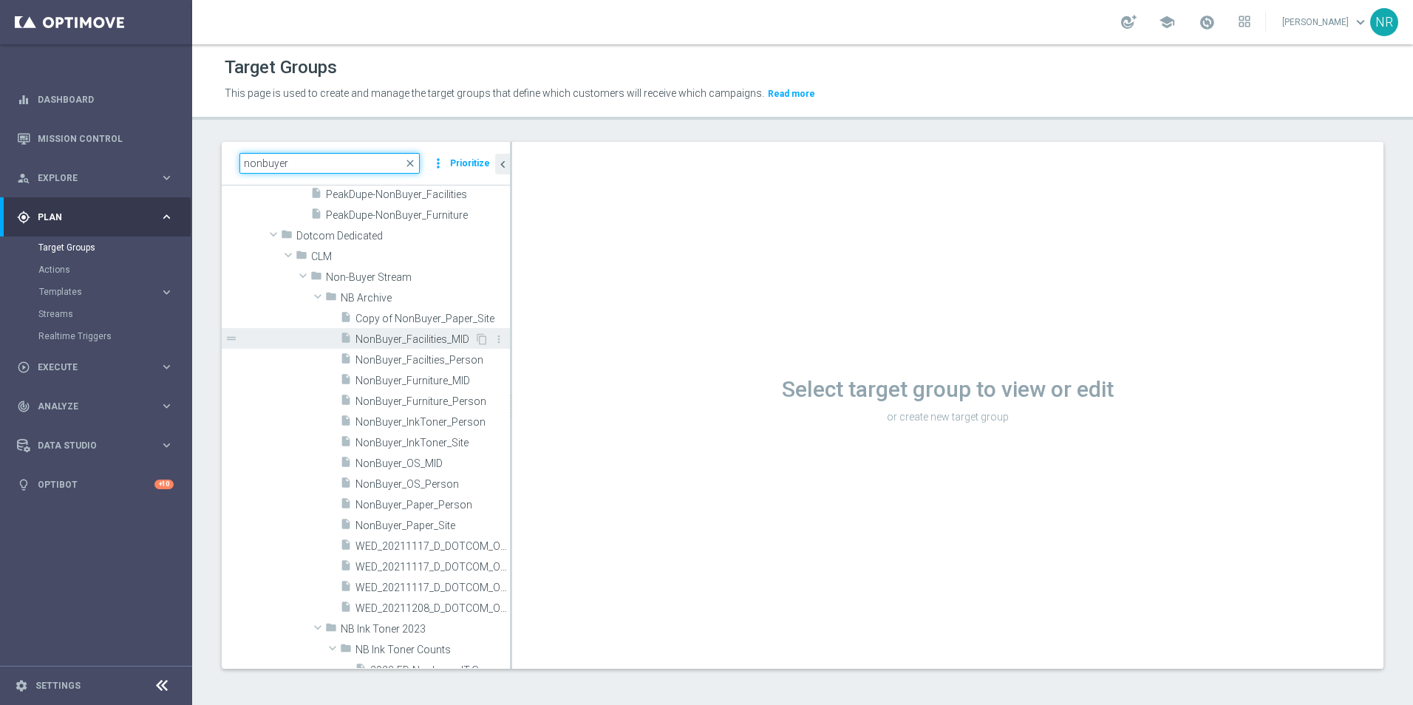
scroll to position [74, 0]
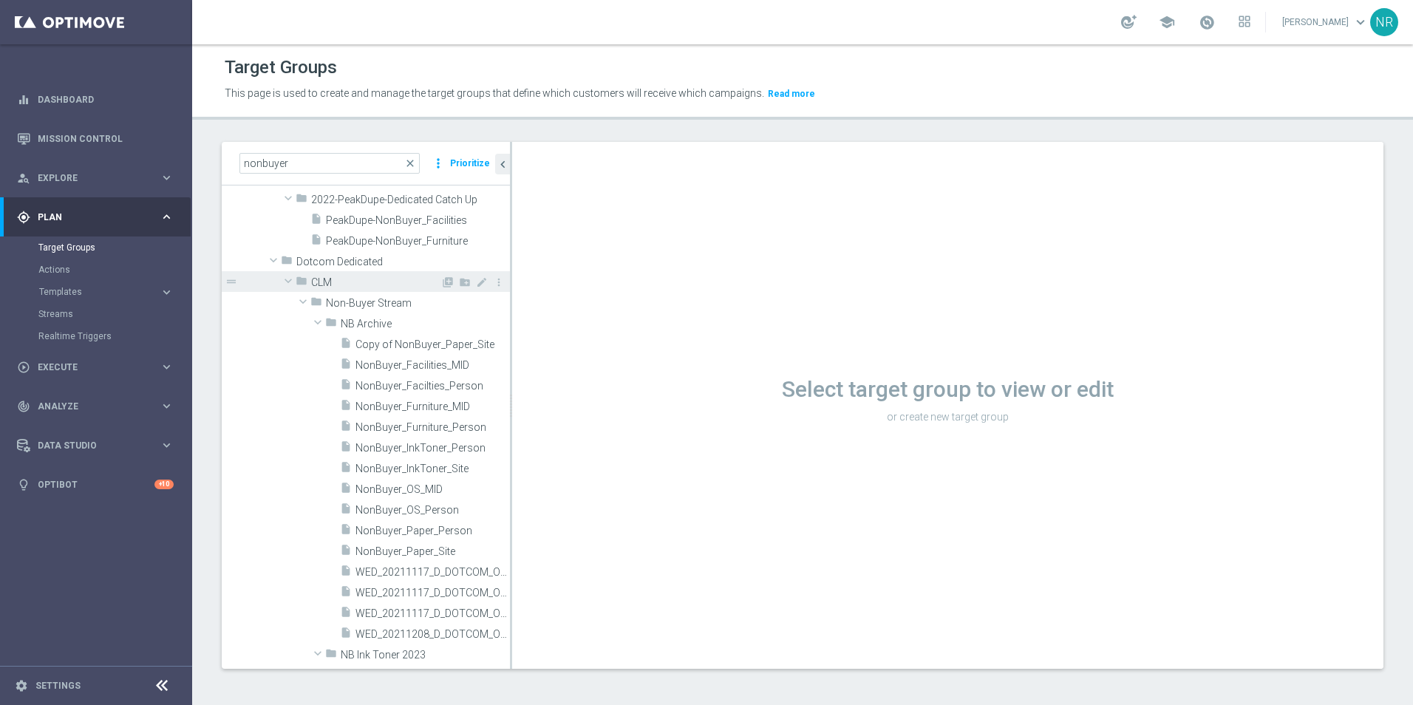
click at [287, 284] on span at bounding box center [288, 280] width 18 height 15
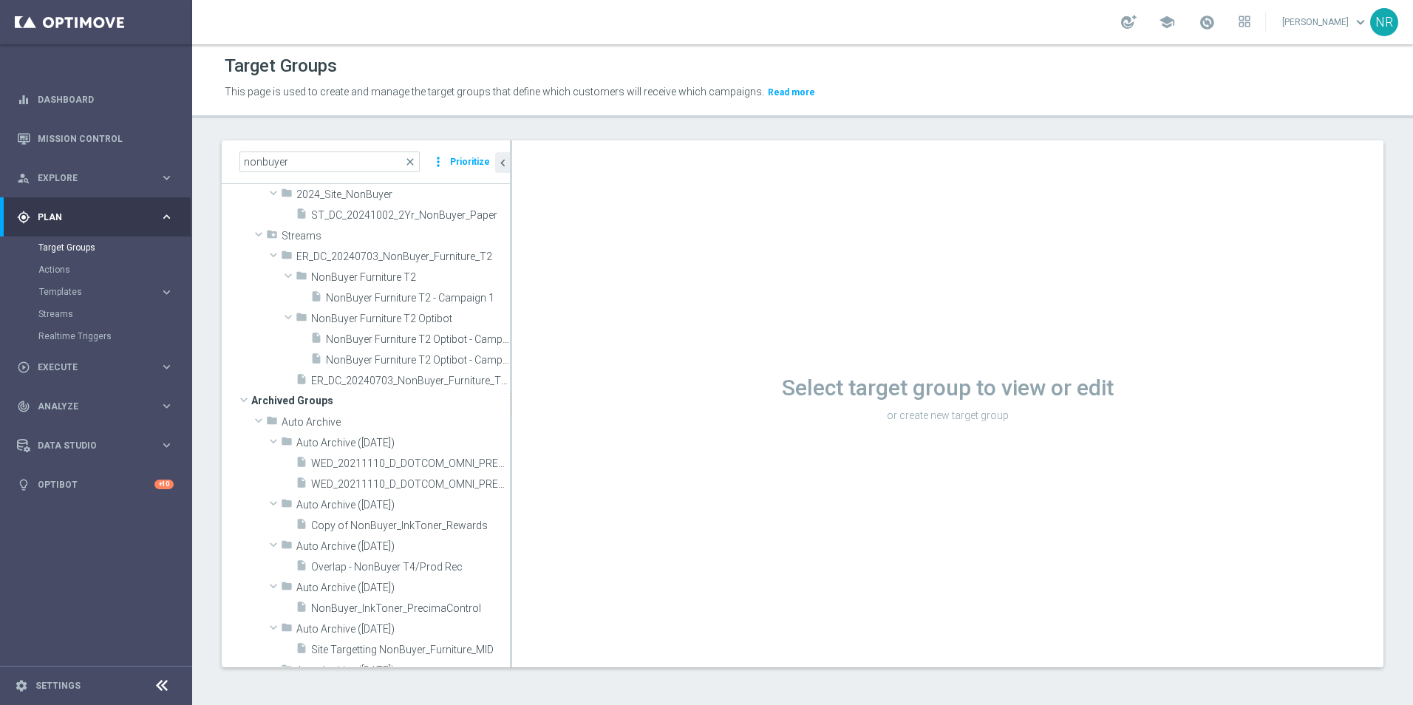
scroll to position [813, 0]
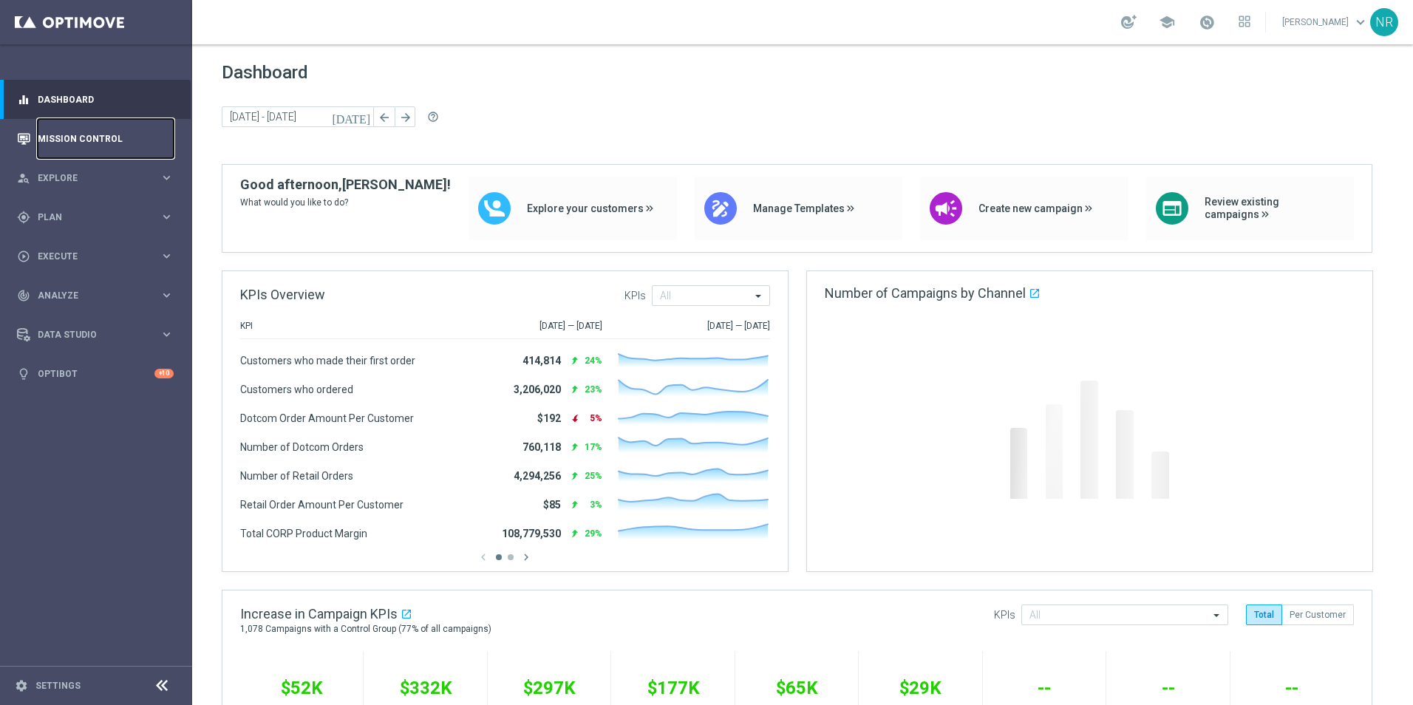
click at [106, 133] on link "Mission Control" at bounding box center [106, 138] width 136 height 39
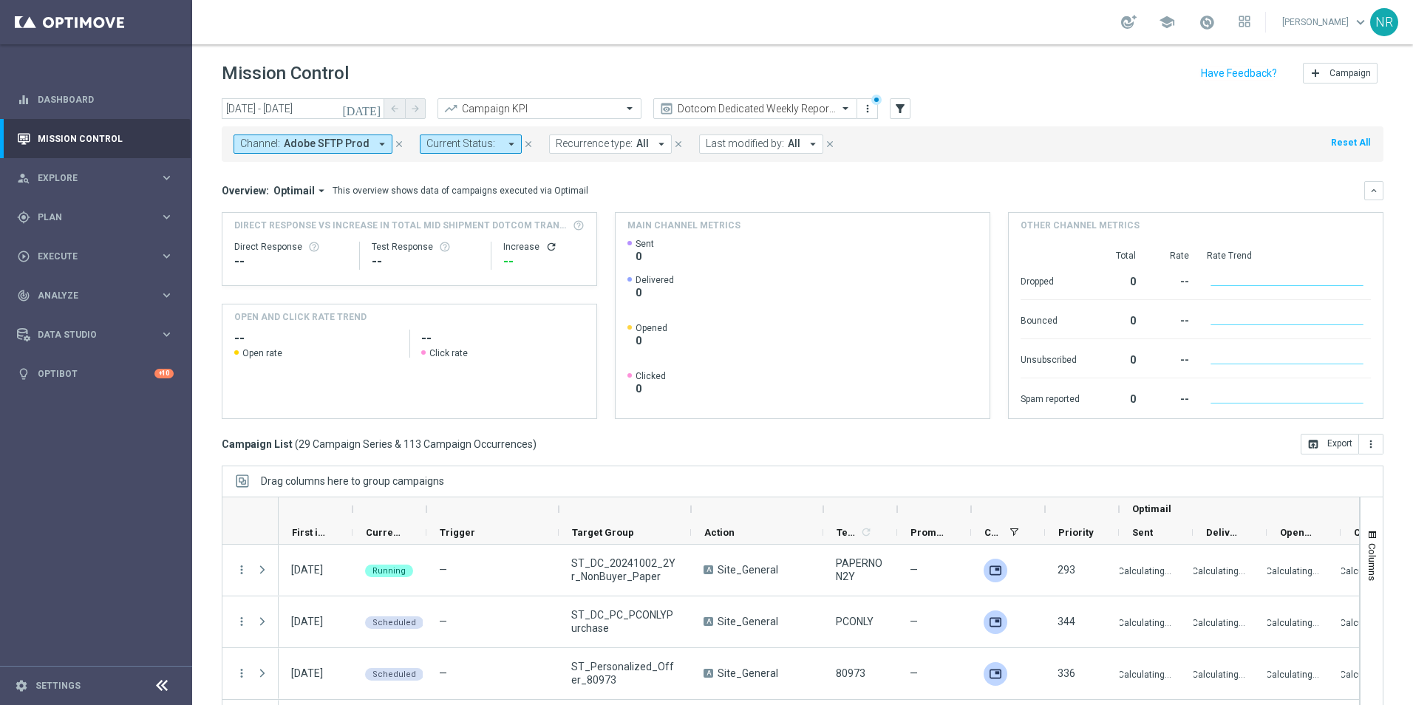
click at [394, 140] on icon "close" at bounding box center [399, 144] width 10 height 10
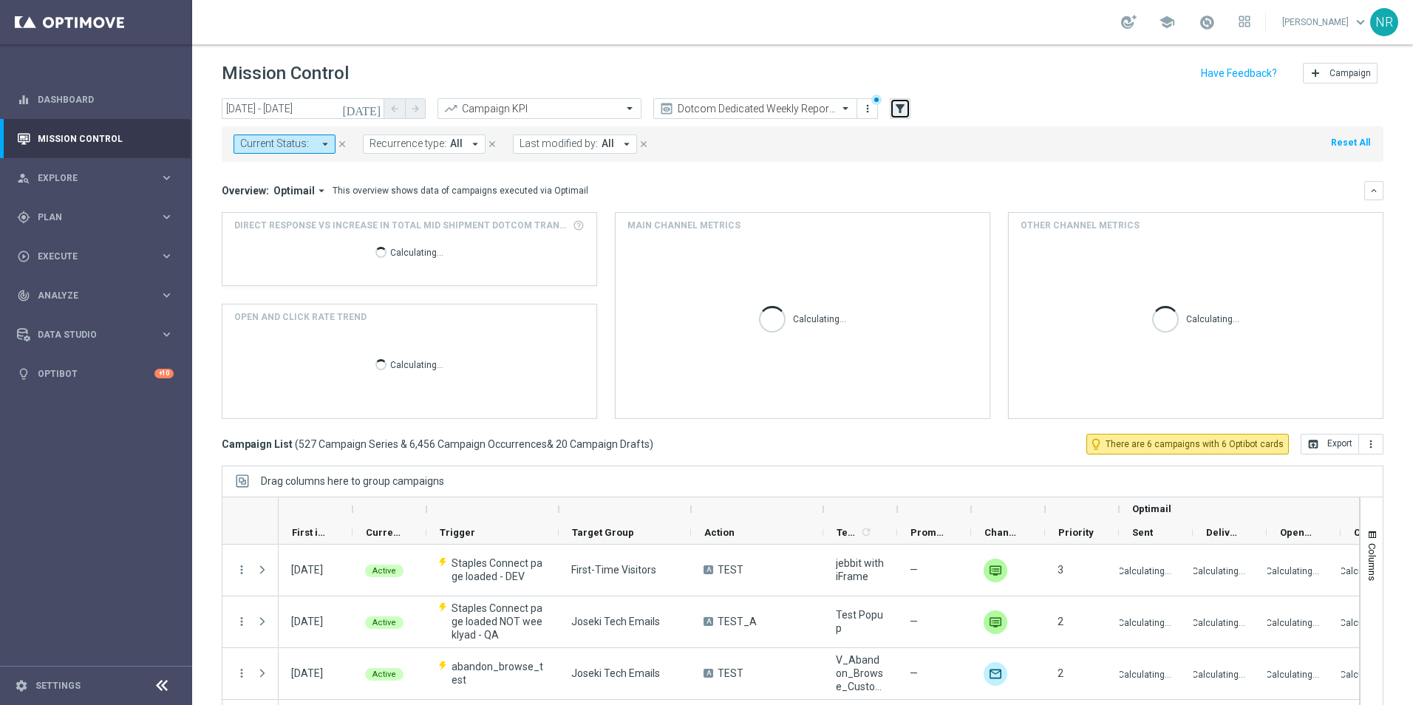
click at [909, 111] on button "filter_alt" at bounding box center [900, 108] width 21 height 21
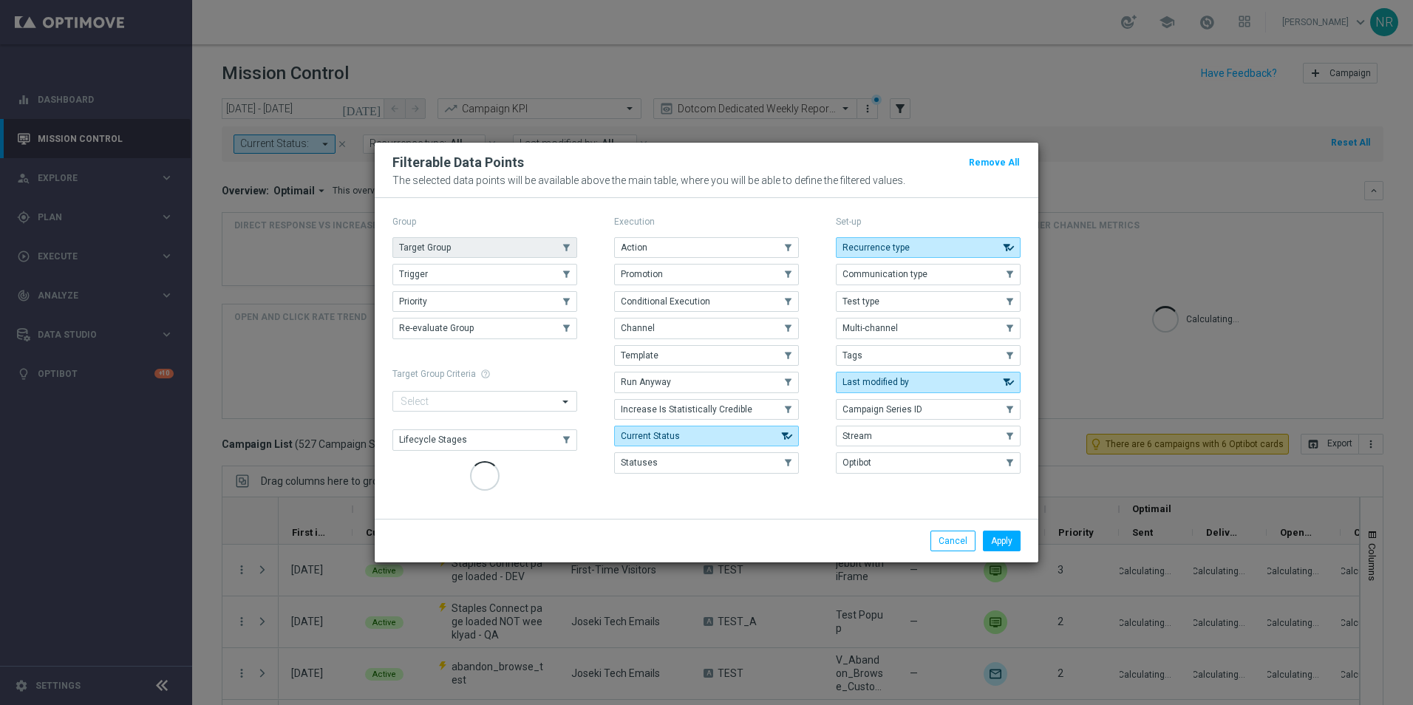
click at [491, 247] on button "Target Group" at bounding box center [484, 247] width 185 height 21
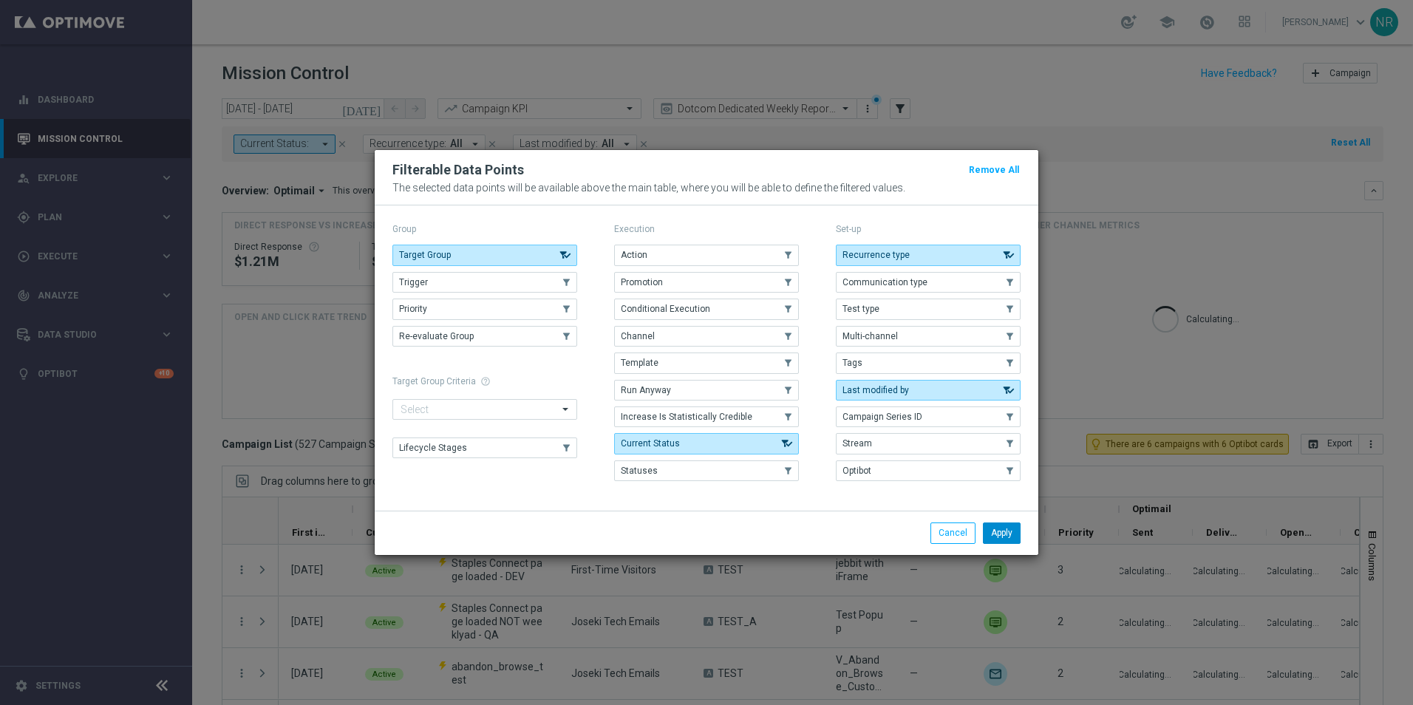
click at [990, 528] on button "Apply" at bounding box center [1002, 532] width 38 height 21
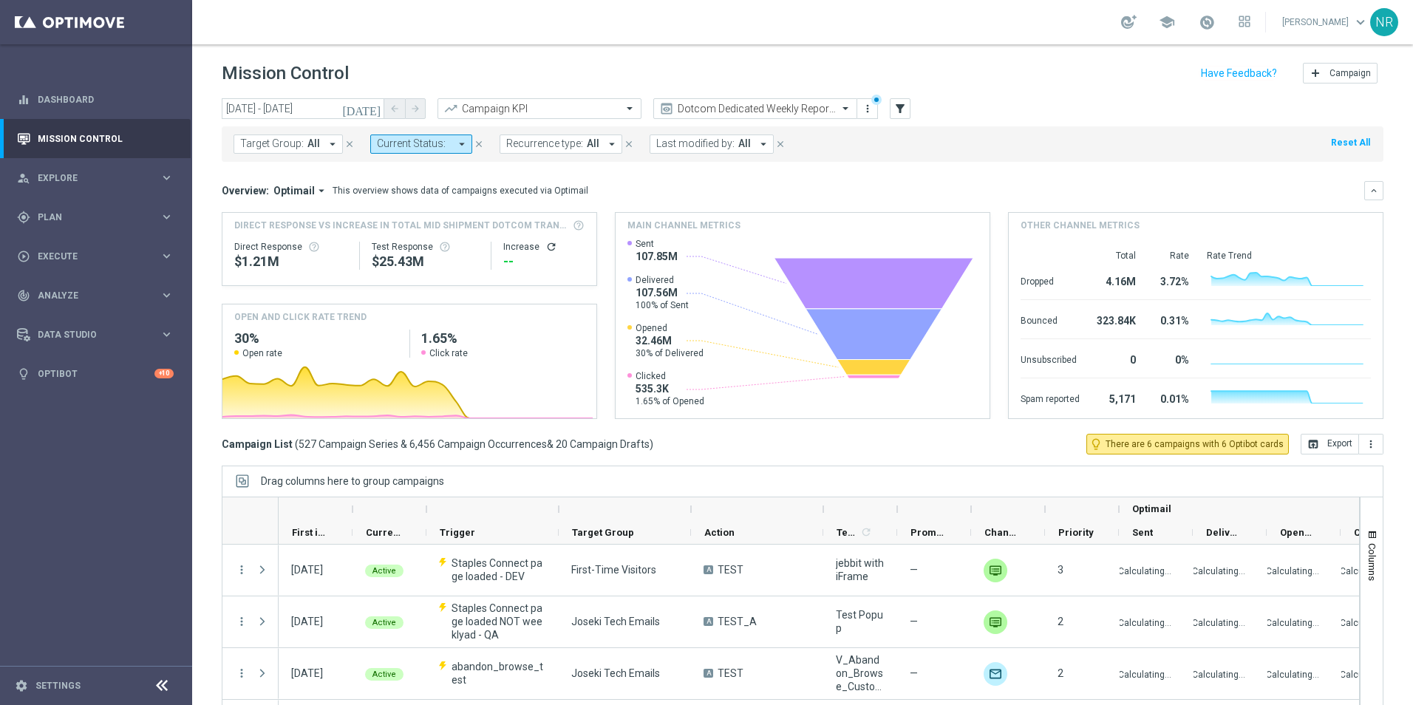
click at [267, 140] on span "Target Group:" at bounding box center [272, 143] width 64 height 13
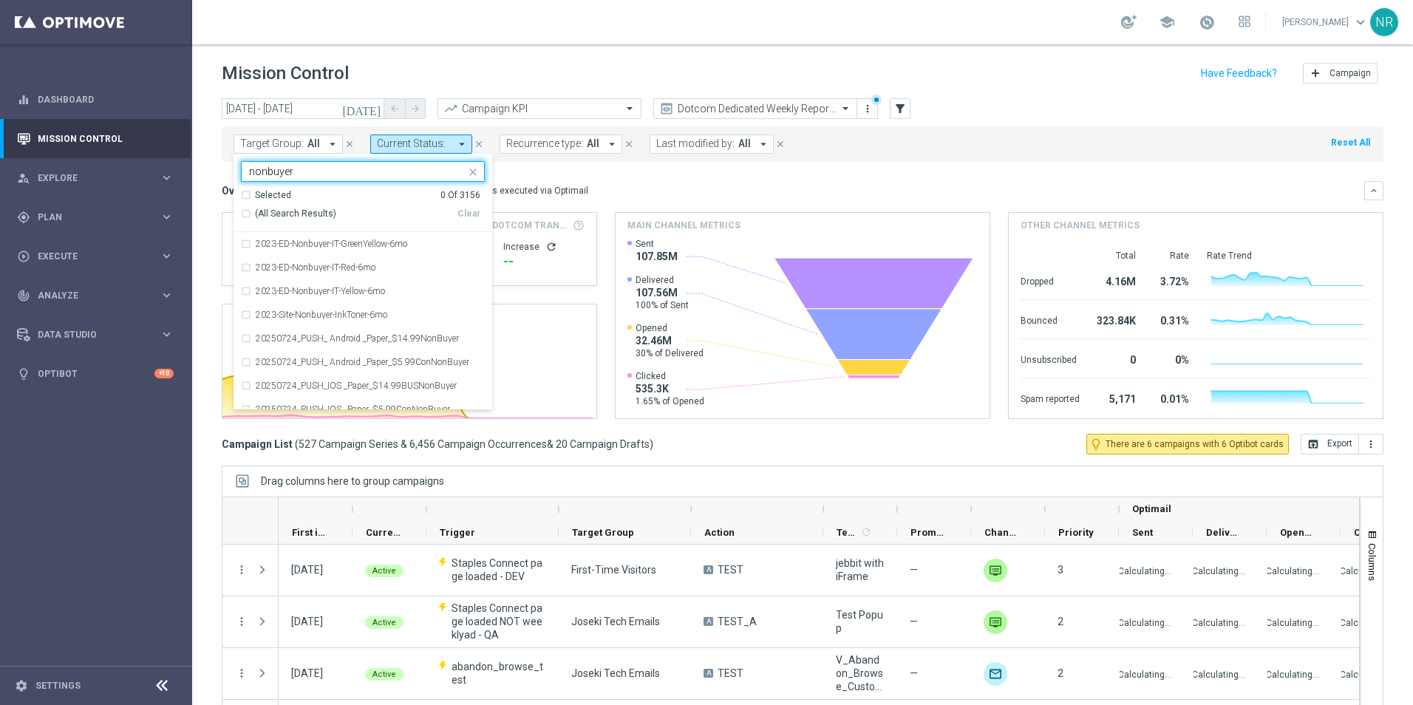
click at [298, 215] on span "(All Search Results)" at bounding box center [295, 214] width 81 height 13
type input "nonbuyer"
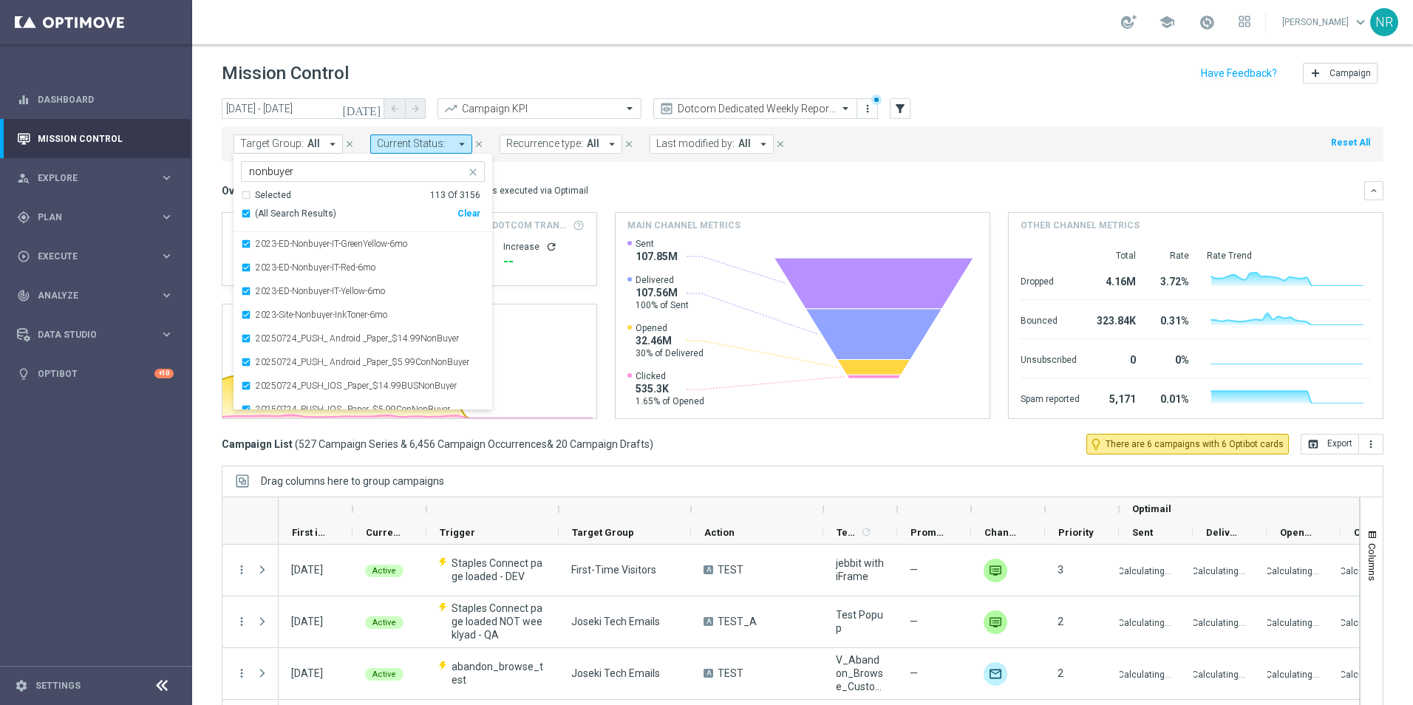
click at [617, 197] on div "Overview: Optimail arrow_drop_down This overview shows data of campaigns execut…" at bounding box center [793, 190] width 1142 height 13
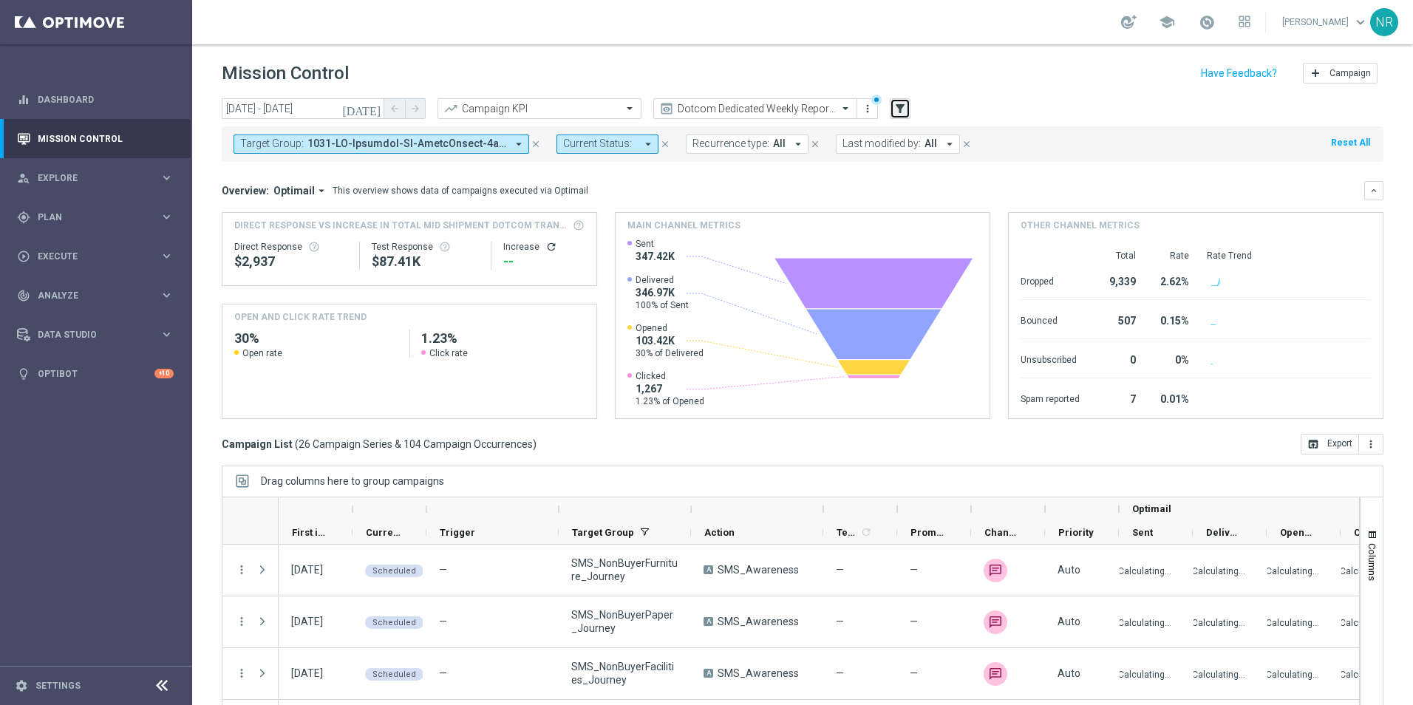
click at [904, 103] on icon "filter_alt" at bounding box center [899, 108] width 13 height 13
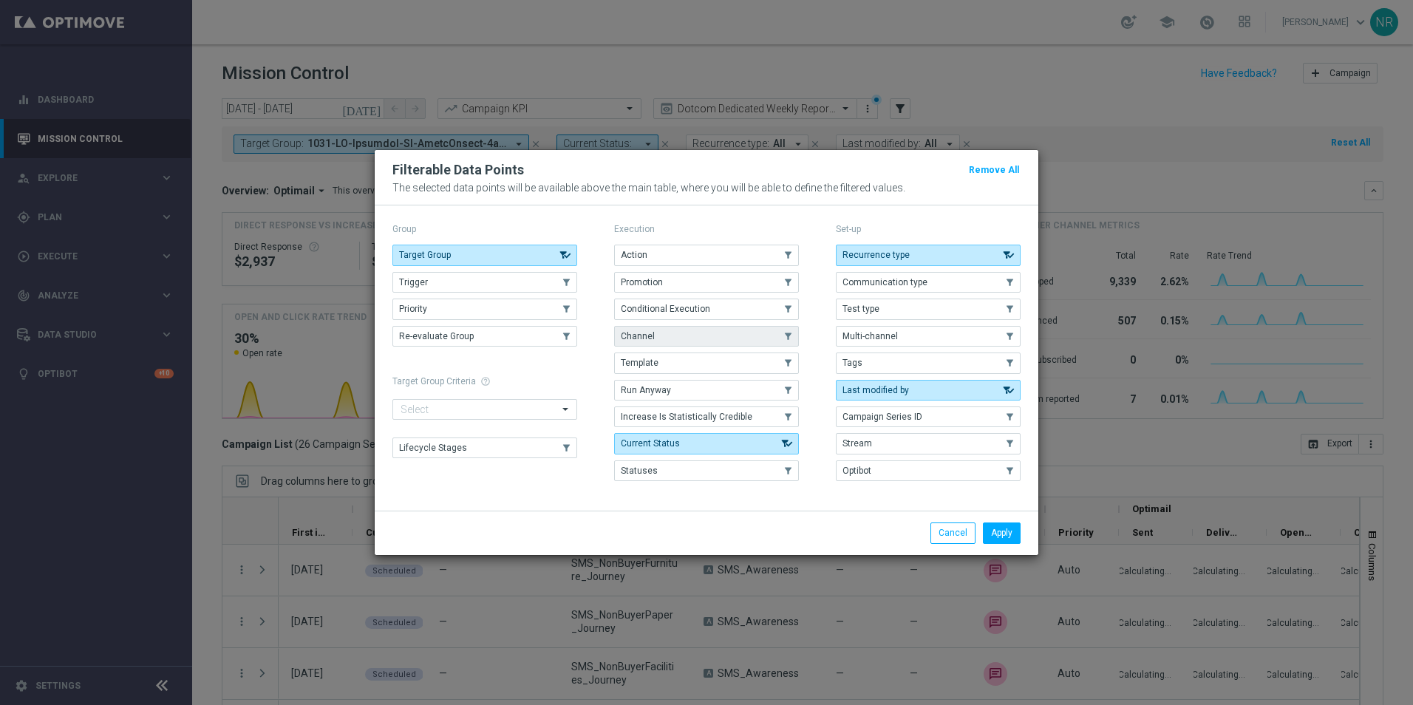
click at [674, 342] on button "Channel" at bounding box center [706, 336] width 185 height 21
click at [1009, 533] on button "Apply" at bounding box center [1002, 532] width 38 height 21
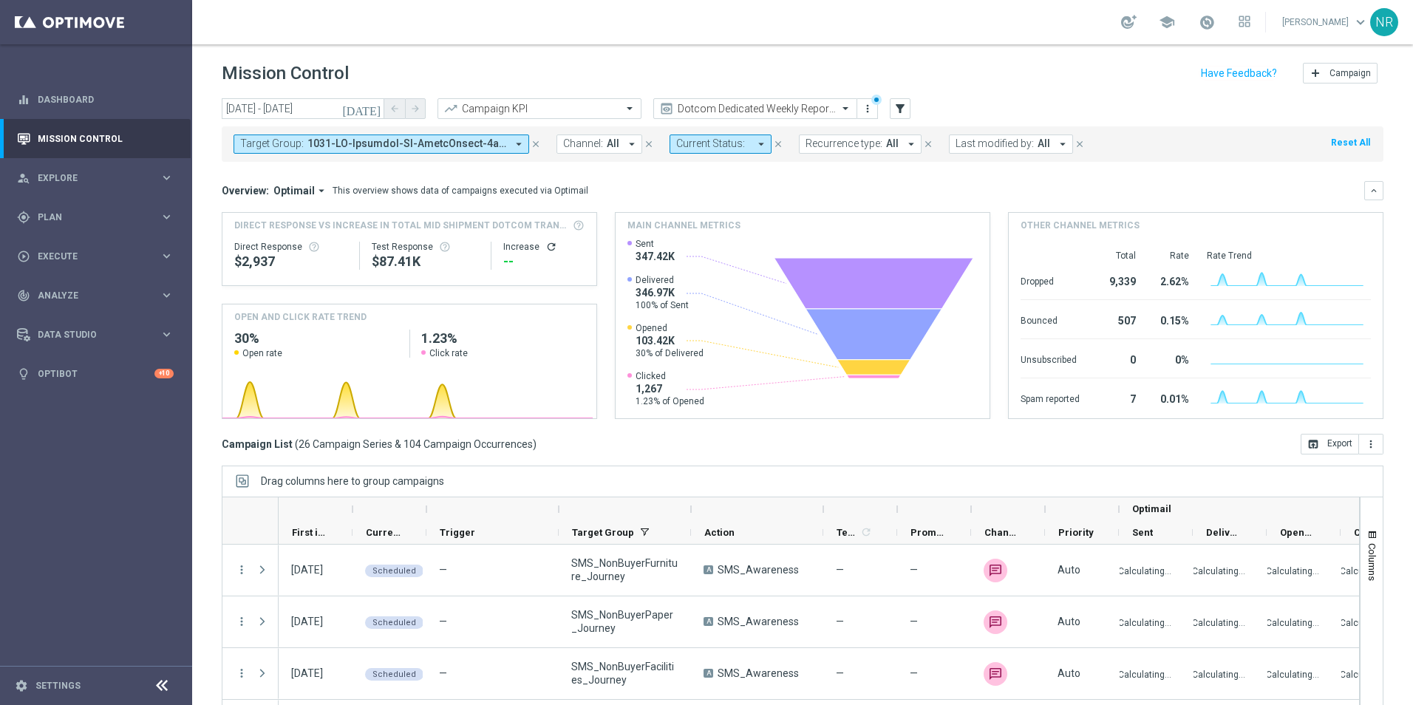
click at [584, 130] on div "Target Group: arrow_drop_down close Channel: All arrow_drop_down close Current …" at bounding box center [802, 143] width 1161 height 35
click at [591, 146] on span "Channel:" at bounding box center [583, 143] width 40 height 13
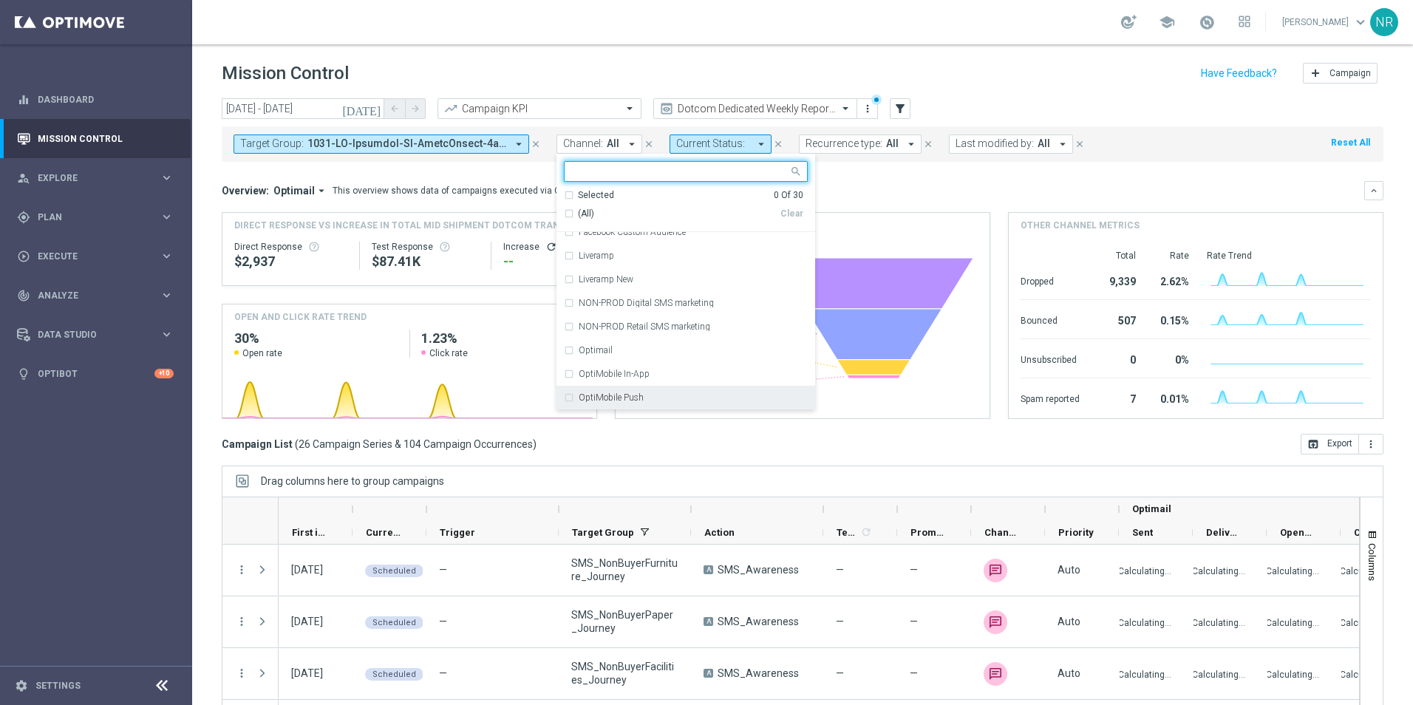
scroll to position [369, 0]
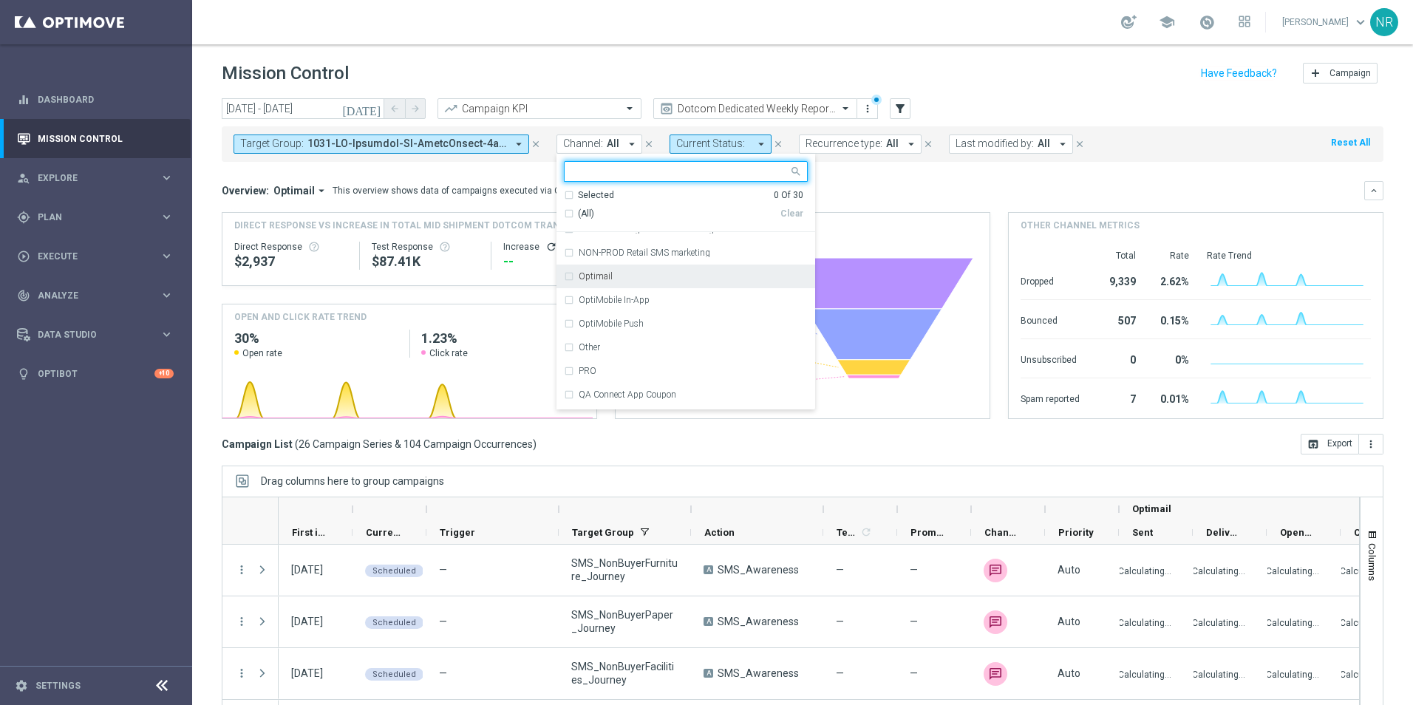
click at [596, 281] on label "Optimail" at bounding box center [595, 276] width 34 height 9
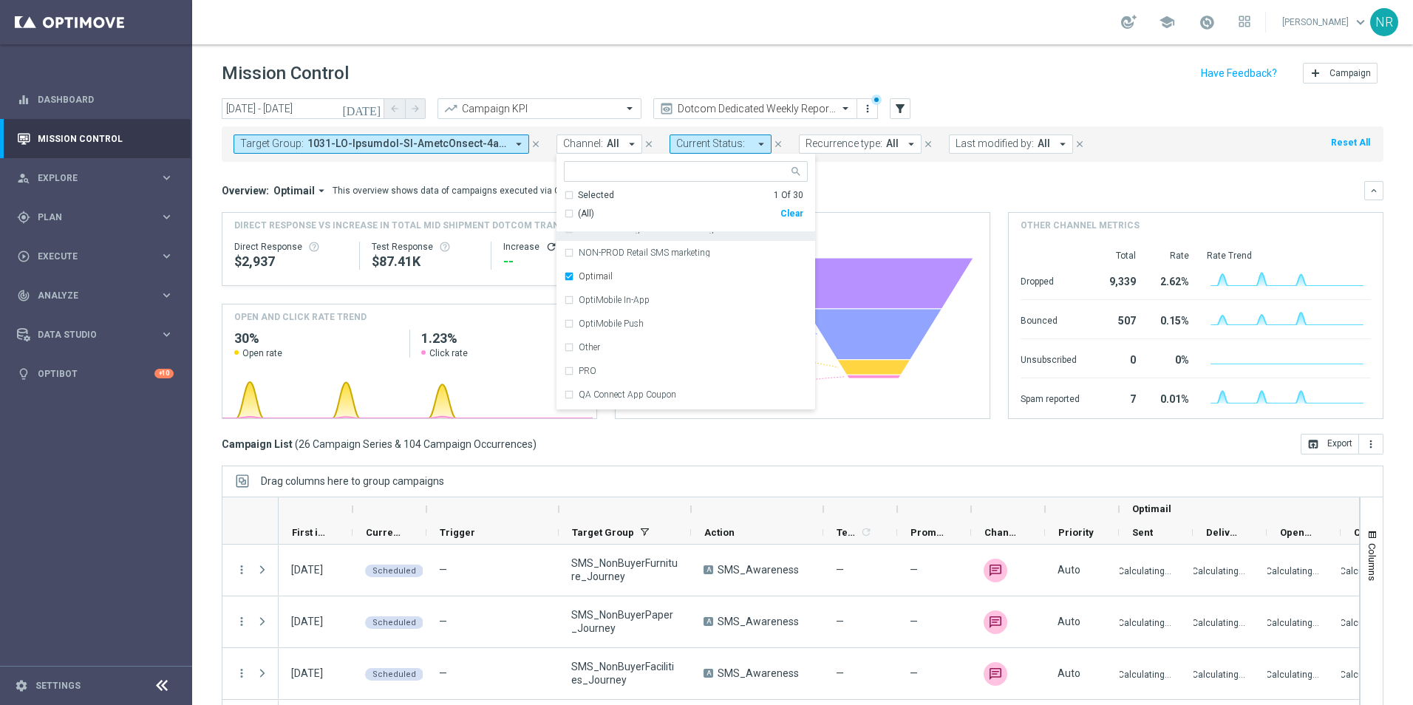
click at [873, 195] on div "Overview: Optimail arrow_drop_down This overview shows data of campaigns execut…" at bounding box center [793, 190] width 1142 height 13
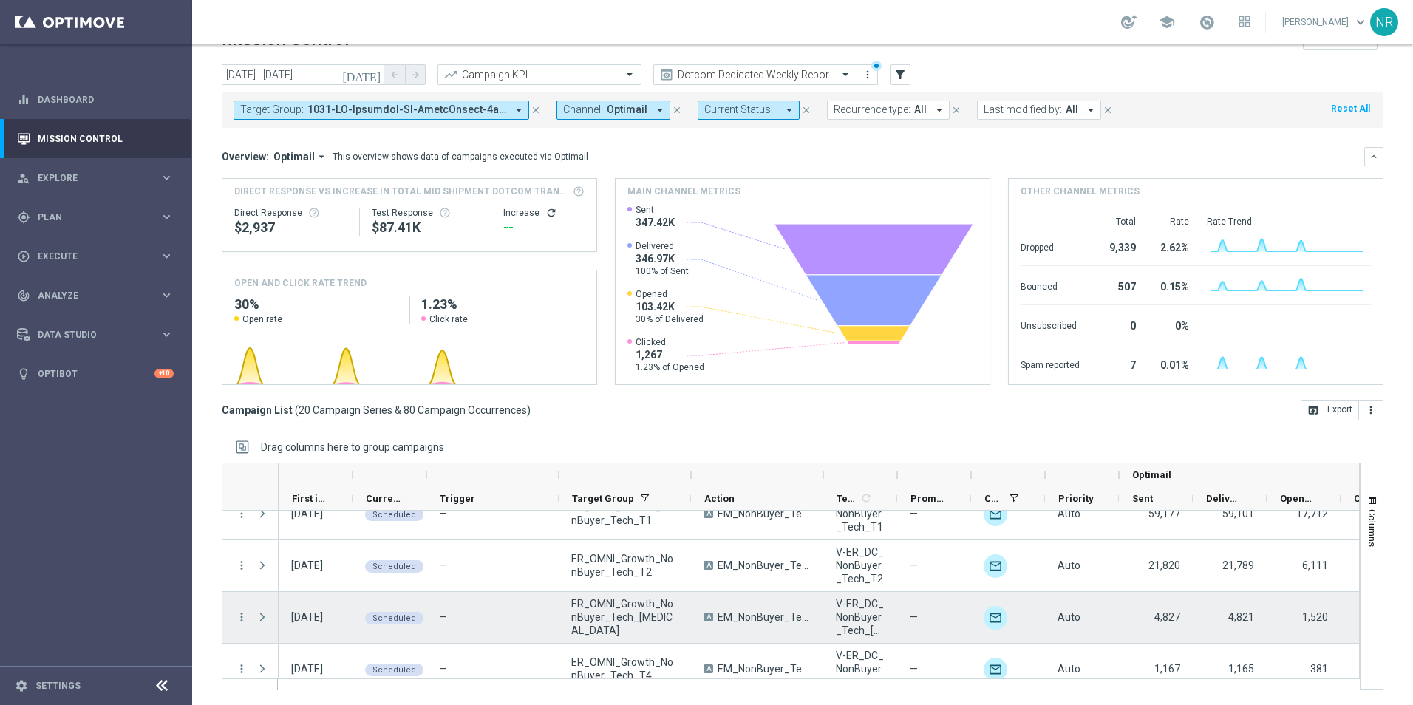
scroll to position [867, 0]
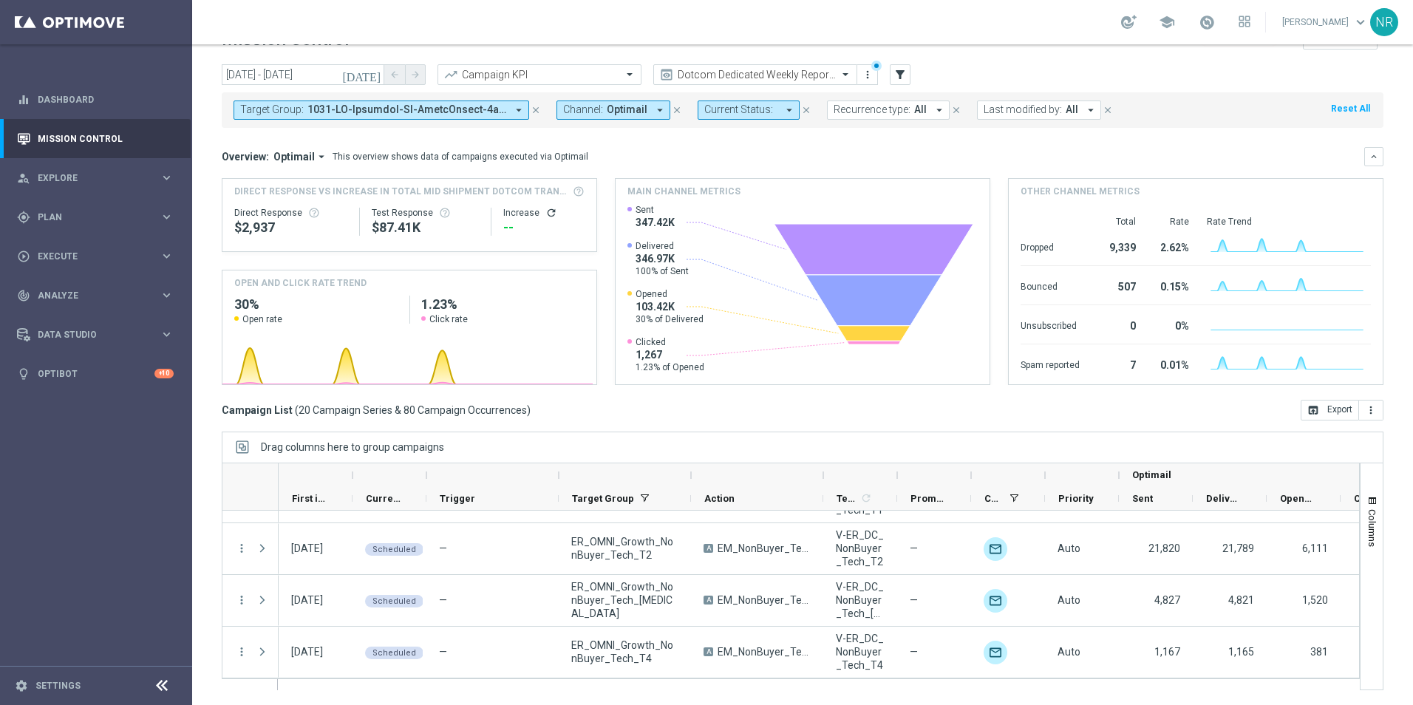
click at [372, 78] on icon "[DATE]" at bounding box center [362, 74] width 40 height 13
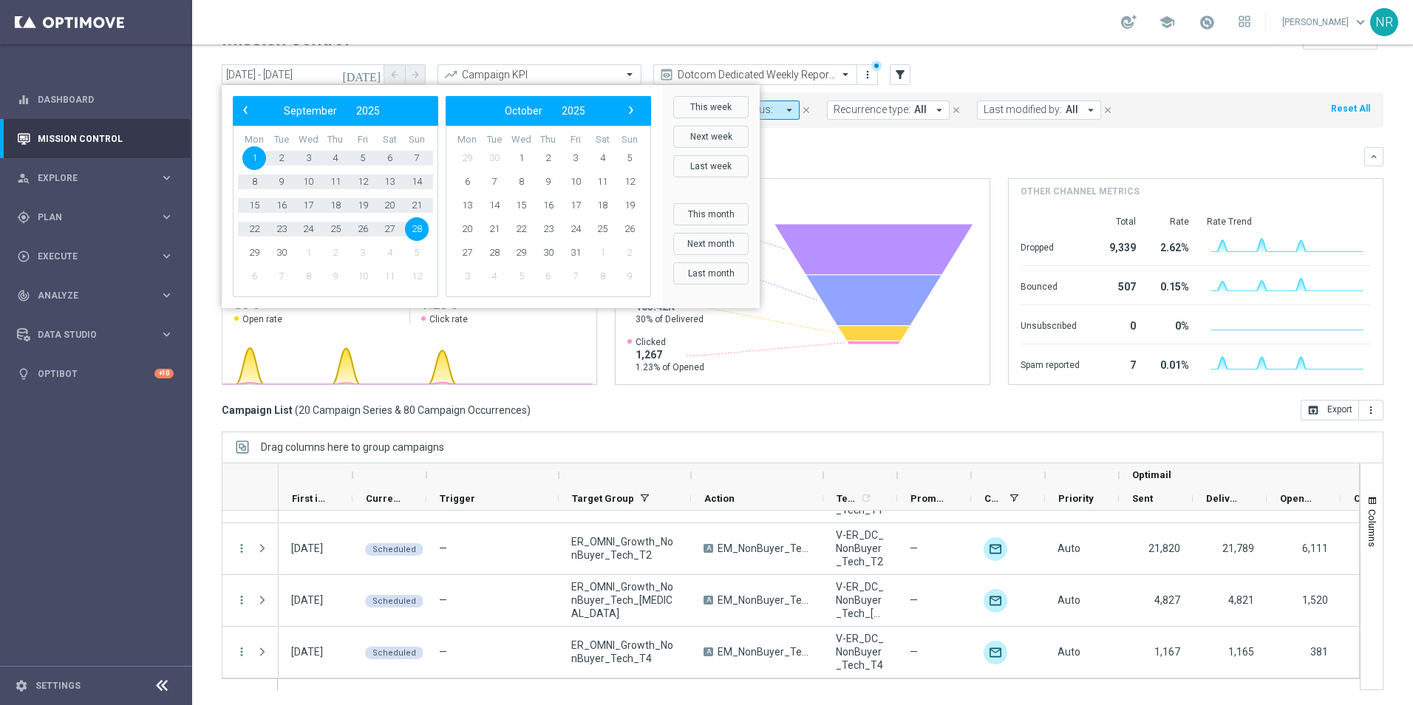
click at [256, 160] on span "1" at bounding box center [254, 158] width 24 height 24
click at [632, 206] on span "19" at bounding box center [630, 206] width 24 height 24
type input "[DATE] - [DATE]"
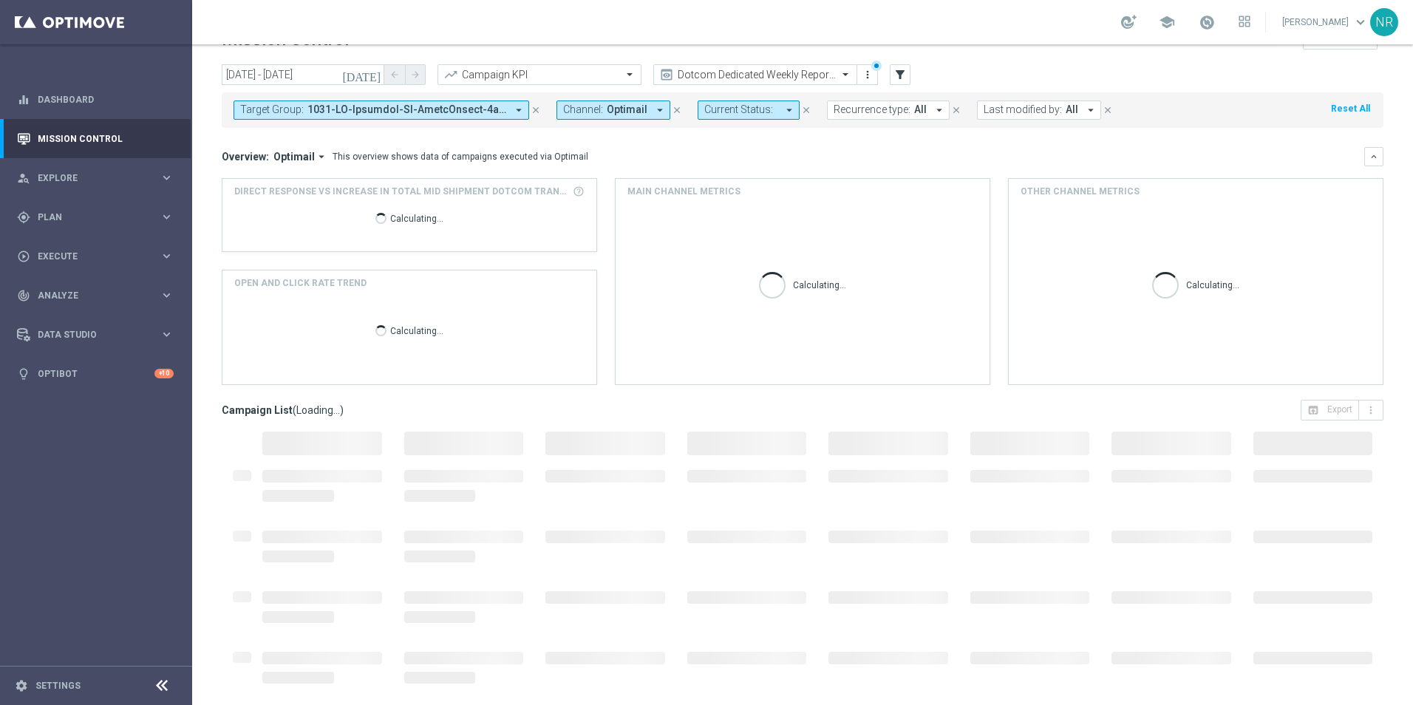
drag, startPoint x: 550, startPoint y: 165, endPoint x: 202, endPoint y: 157, distance: 348.1
click at [202, 157] on div "[DATE] [DATE] - [DATE] arrow_back arrow_forward Campaign KPI trending_up Dotcom…" at bounding box center [802, 360] width 1220 height 593
click at [205, 158] on div "[DATE] [DATE] - [DATE] arrow_back arrow_forward Campaign KPI trending_up Dotcom…" at bounding box center [802, 360] width 1220 height 593
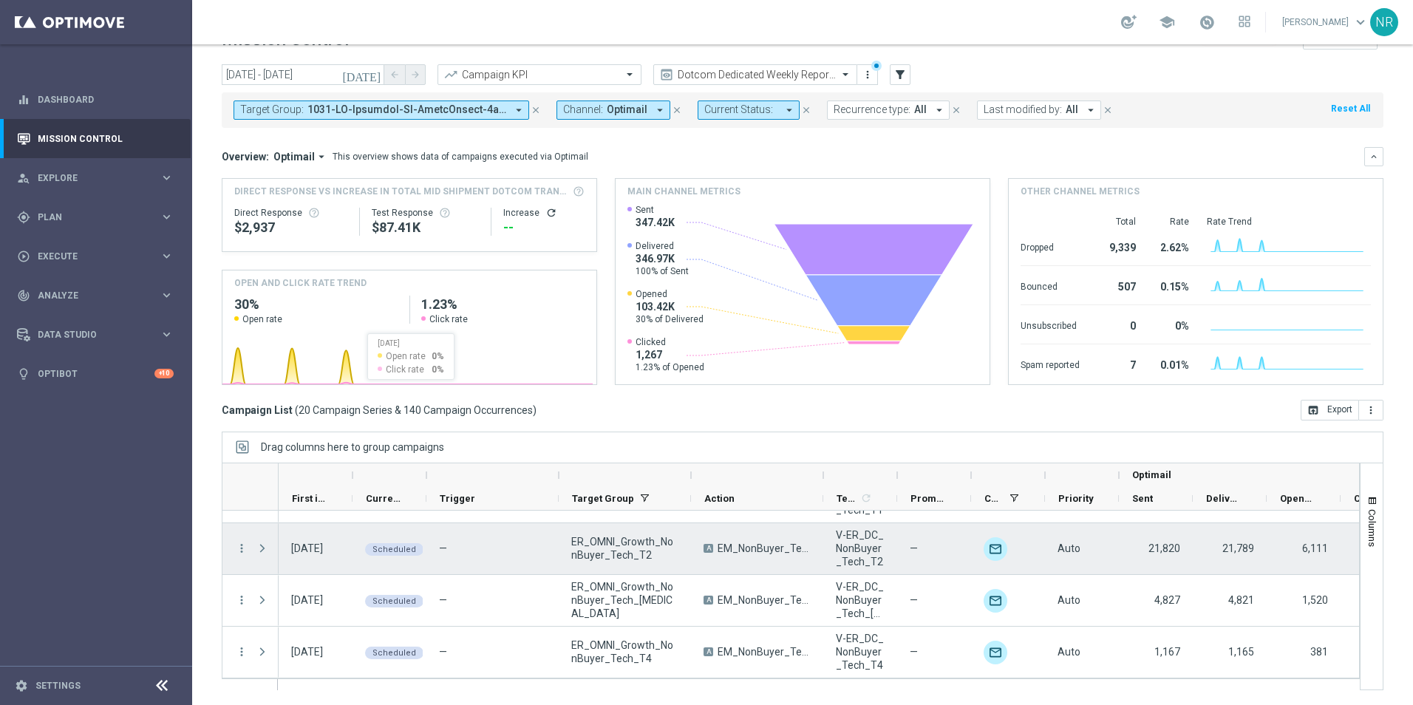
scroll to position [793, 0]
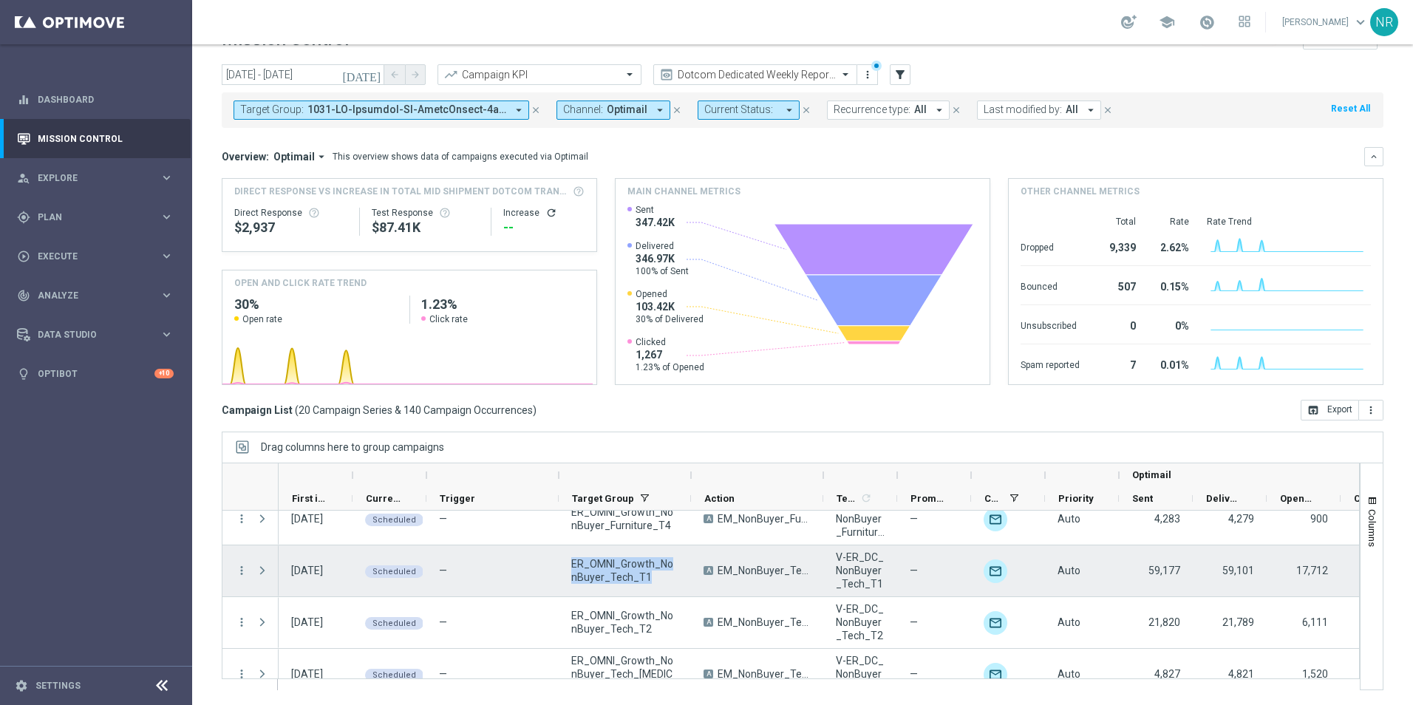
drag, startPoint x: 653, startPoint y: 583, endPoint x: 560, endPoint y: 559, distance: 96.0
click at [560, 559] on div "ER_OMNI_Growth_NonBuyer_Tech_T1" at bounding box center [625, 570] width 132 height 51
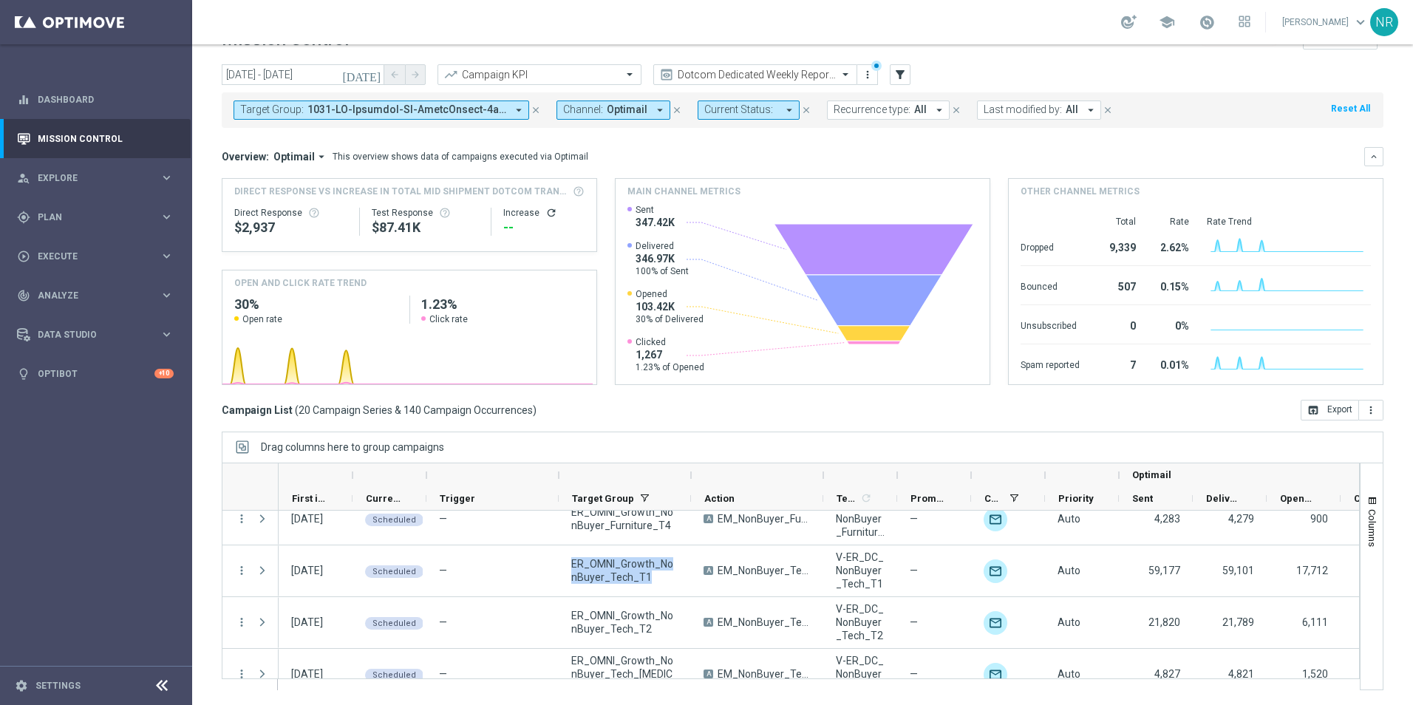
drag, startPoint x: 560, startPoint y: 559, endPoint x: 604, endPoint y: 569, distance: 45.4
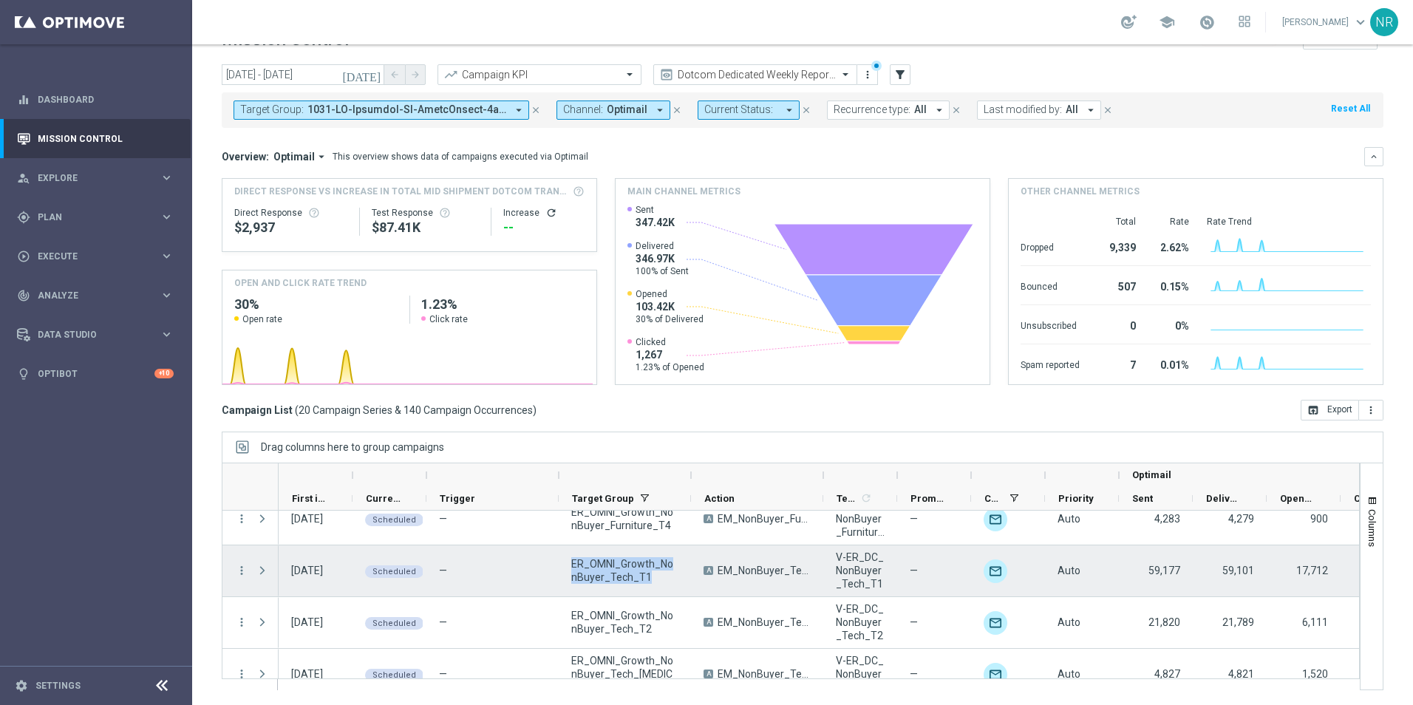
copy span "ER_OMNI_Growth_NonBuyer_Tech_T1"
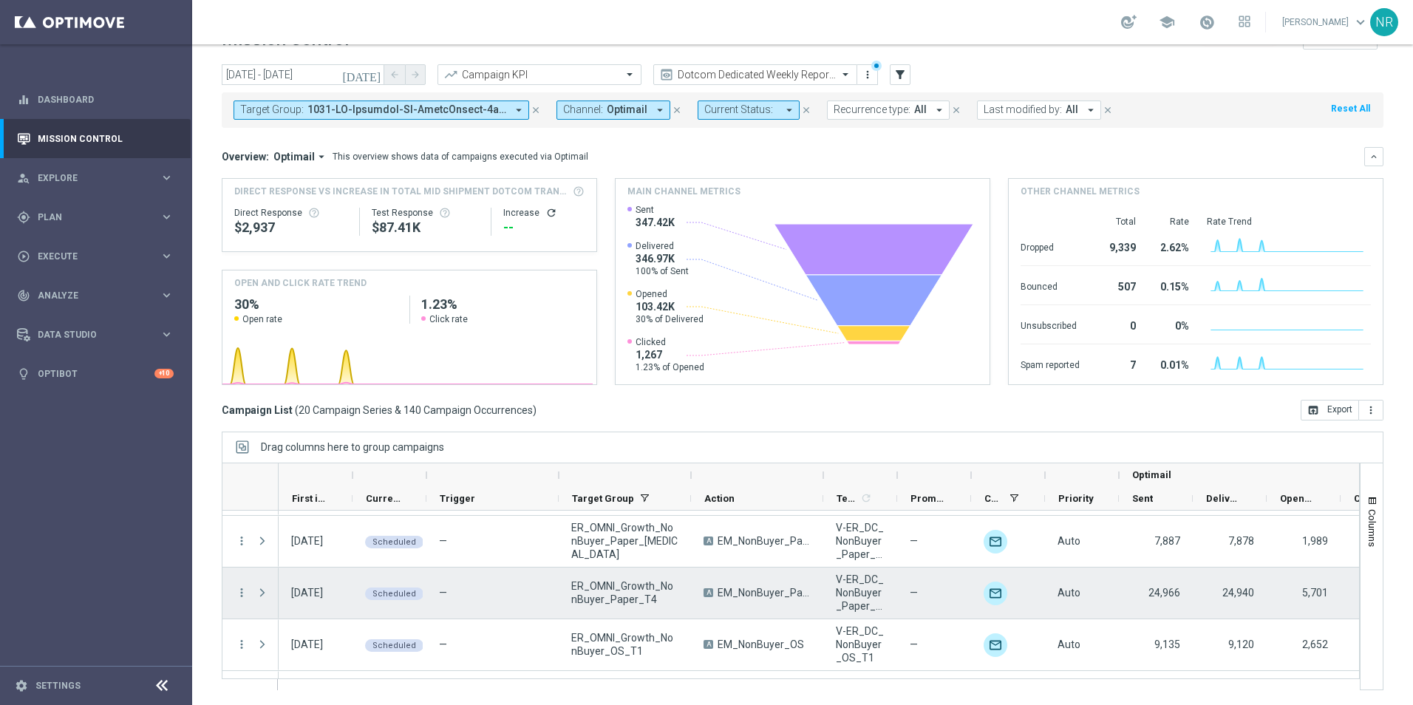
scroll to position [0, 0]
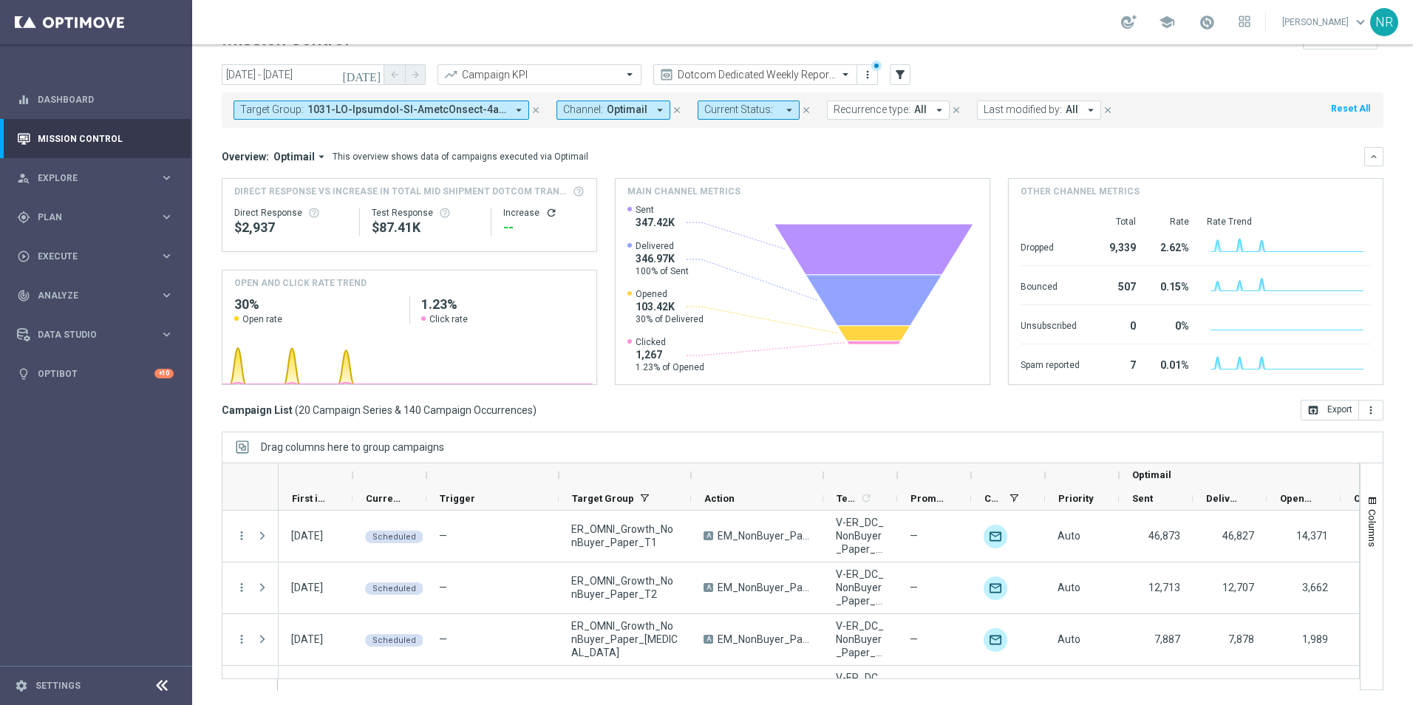
click at [805, 406] on div "Campaign List ( 20 Campaign Series & 140 Campaign Occurrences ) open_in_browser…" at bounding box center [802, 410] width 1161 height 21
